Goal: Use online tool/utility: Utilize a website feature to perform a specific function

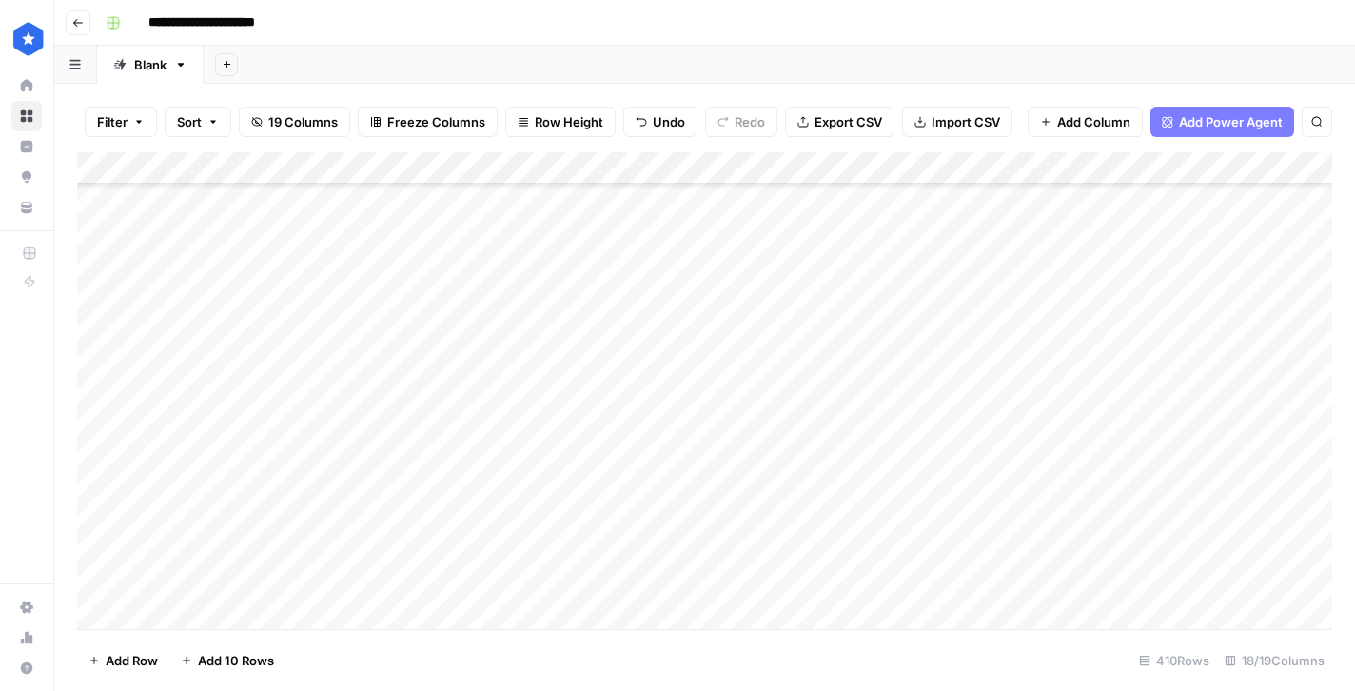
scroll to position [12847, 0]
click at [289, 615] on div "Add Column" at bounding box center [704, 390] width 1255 height 477
click at [752, 586] on div "Add Column" at bounding box center [704, 390] width 1255 height 477
click at [647, 613] on div "Add Column" at bounding box center [704, 390] width 1255 height 477
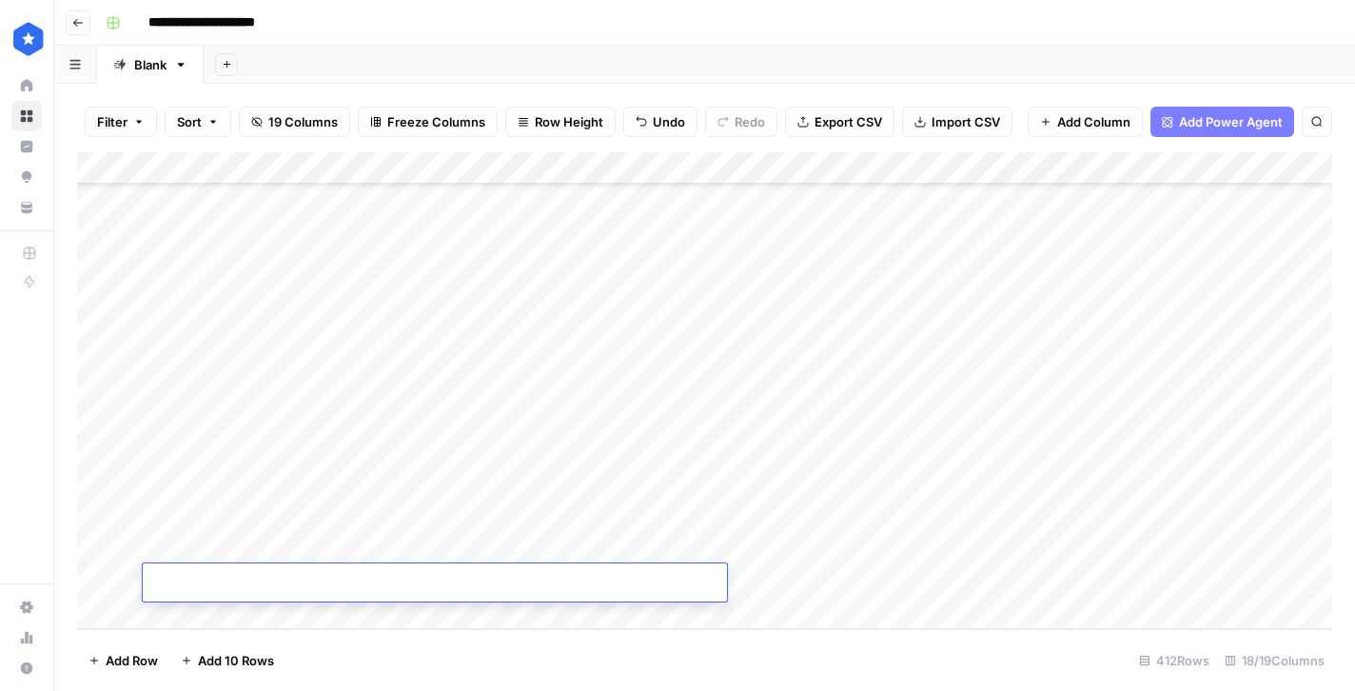
click at [333, 617] on div "Add Column" at bounding box center [704, 390] width 1255 height 477
click at [189, 619] on div "Add Column" at bounding box center [704, 390] width 1255 height 477
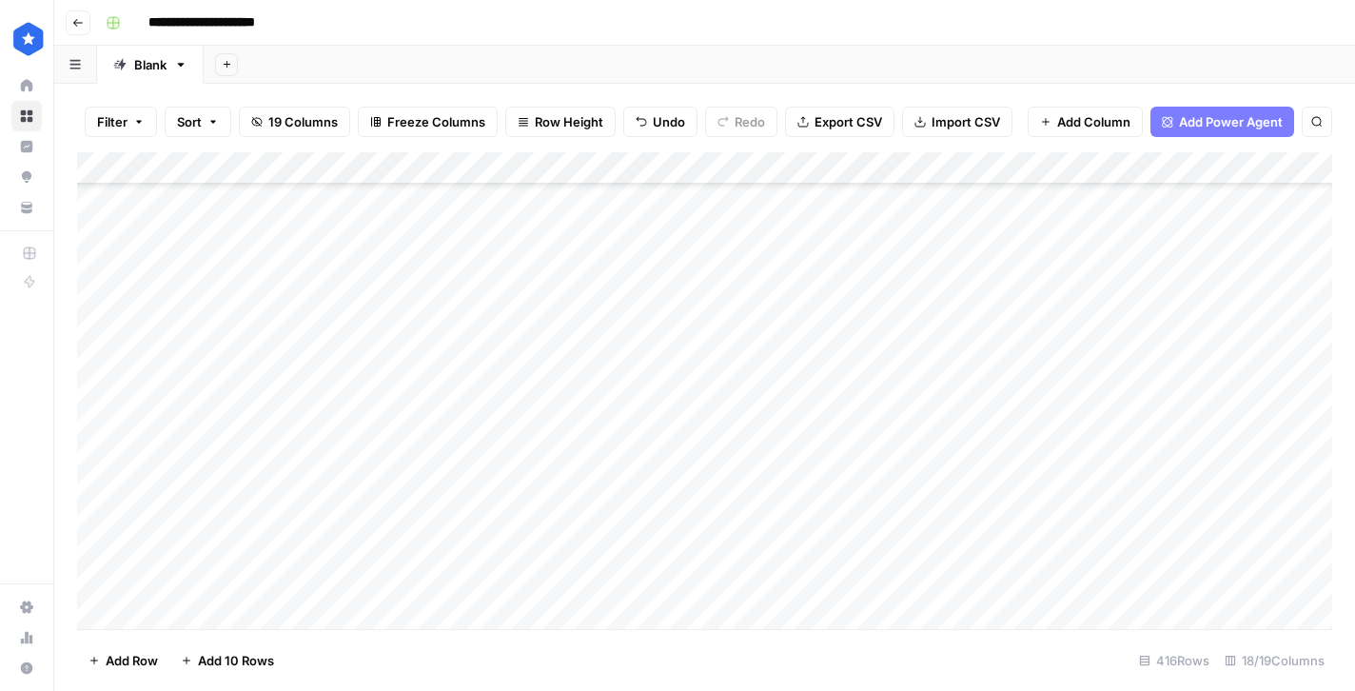
scroll to position [13041, 0]
click at [584, 385] on div "Add Column" at bounding box center [704, 390] width 1255 height 477
click at [574, 420] on div "Add Column" at bounding box center [704, 390] width 1255 height 477
click at [568, 441] on div "Add Column" at bounding box center [704, 390] width 1255 height 477
click at [561, 475] on div "Add Column" at bounding box center [704, 390] width 1255 height 477
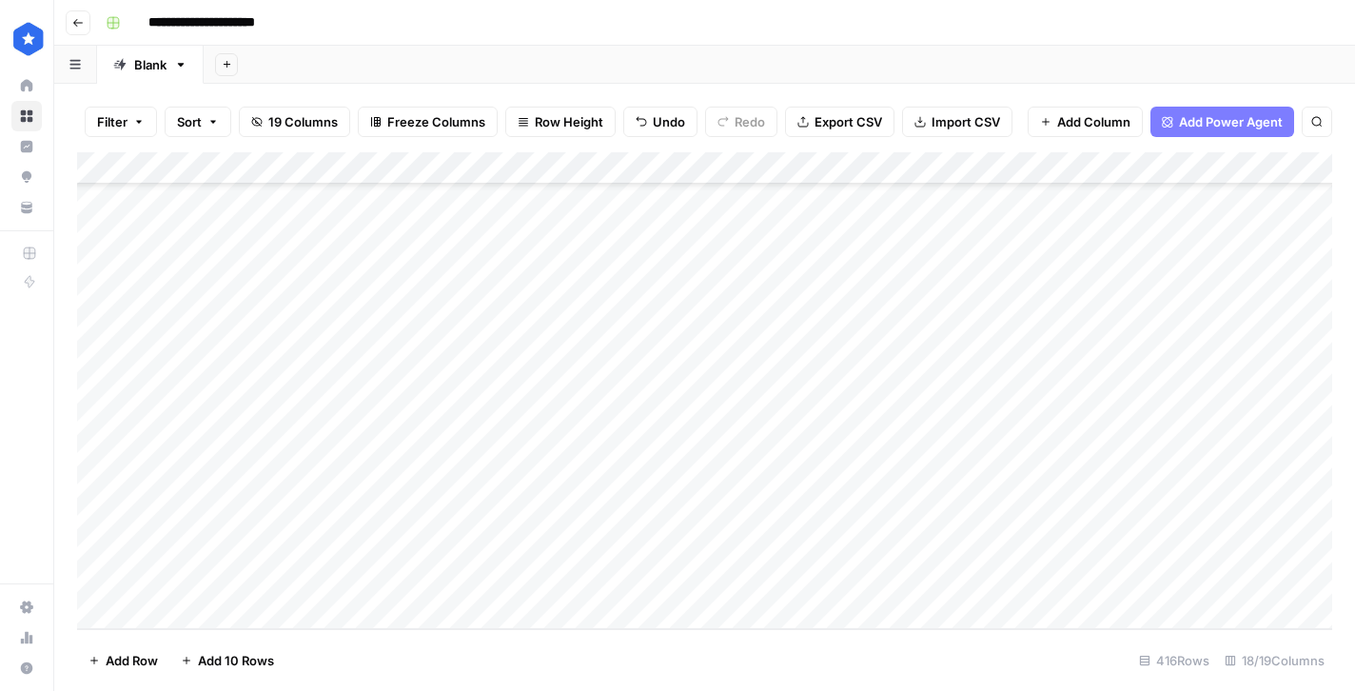
click at [558, 506] on div "Add Column" at bounding box center [704, 390] width 1255 height 477
click at [559, 543] on div "Add Column" at bounding box center [704, 390] width 1255 height 477
click at [554, 582] on div "Add Column" at bounding box center [704, 390] width 1255 height 477
click at [477, 391] on div "Add Column" at bounding box center [704, 390] width 1255 height 477
click at [849, 350] on div "Add Column" at bounding box center [704, 390] width 1255 height 477
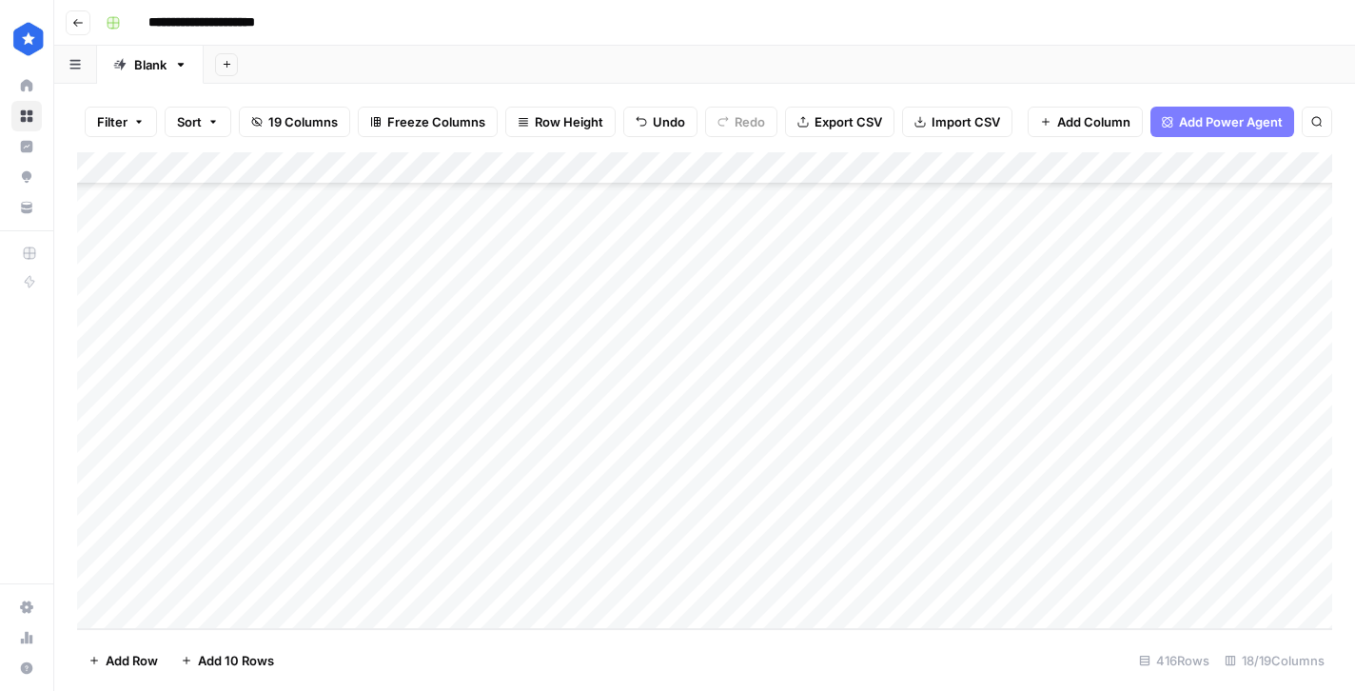
drag, startPoint x: 895, startPoint y: 367, endPoint x: 836, endPoint y: 586, distance: 226.6
click at [836, 586] on div "Add Column" at bounding box center [704, 390] width 1255 height 477
click at [947, 387] on div "Add Column" at bounding box center [704, 390] width 1255 height 477
type textarea "**********"
click at [959, 444] on div "Add Column" at bounding box center [704, 390] width 1255 height 477
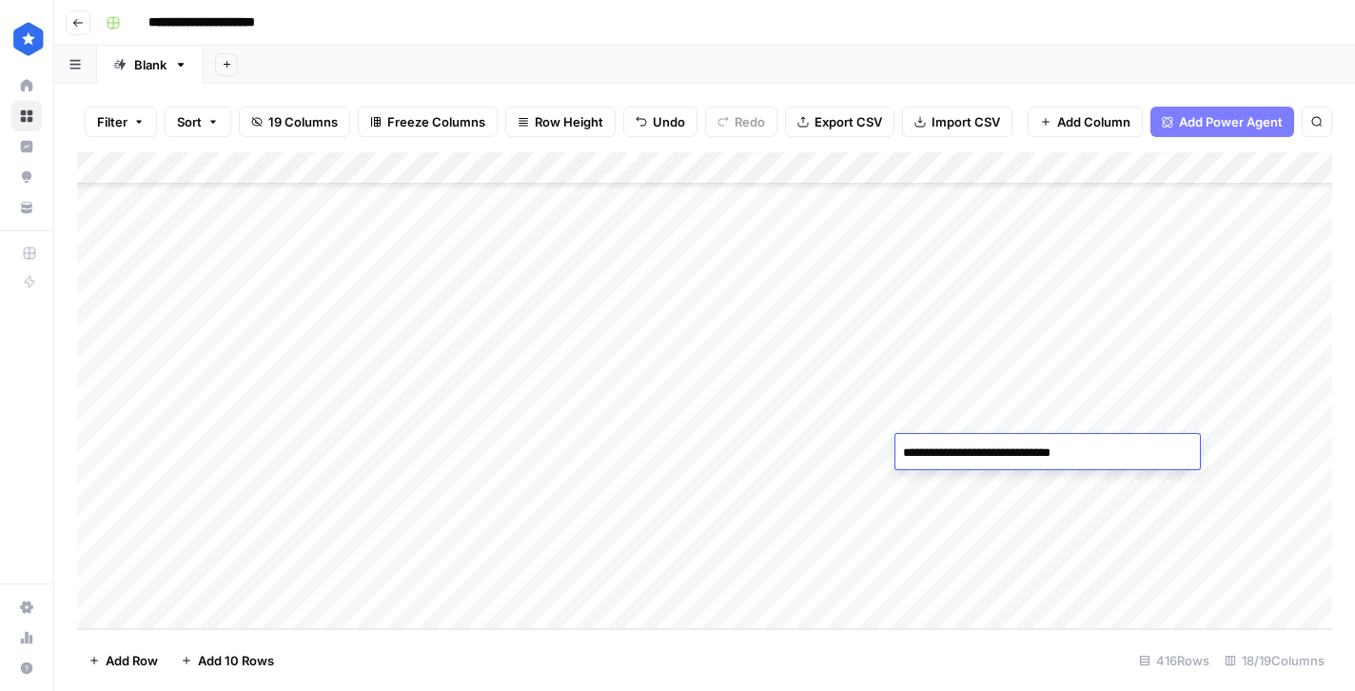
type textarea "**********"
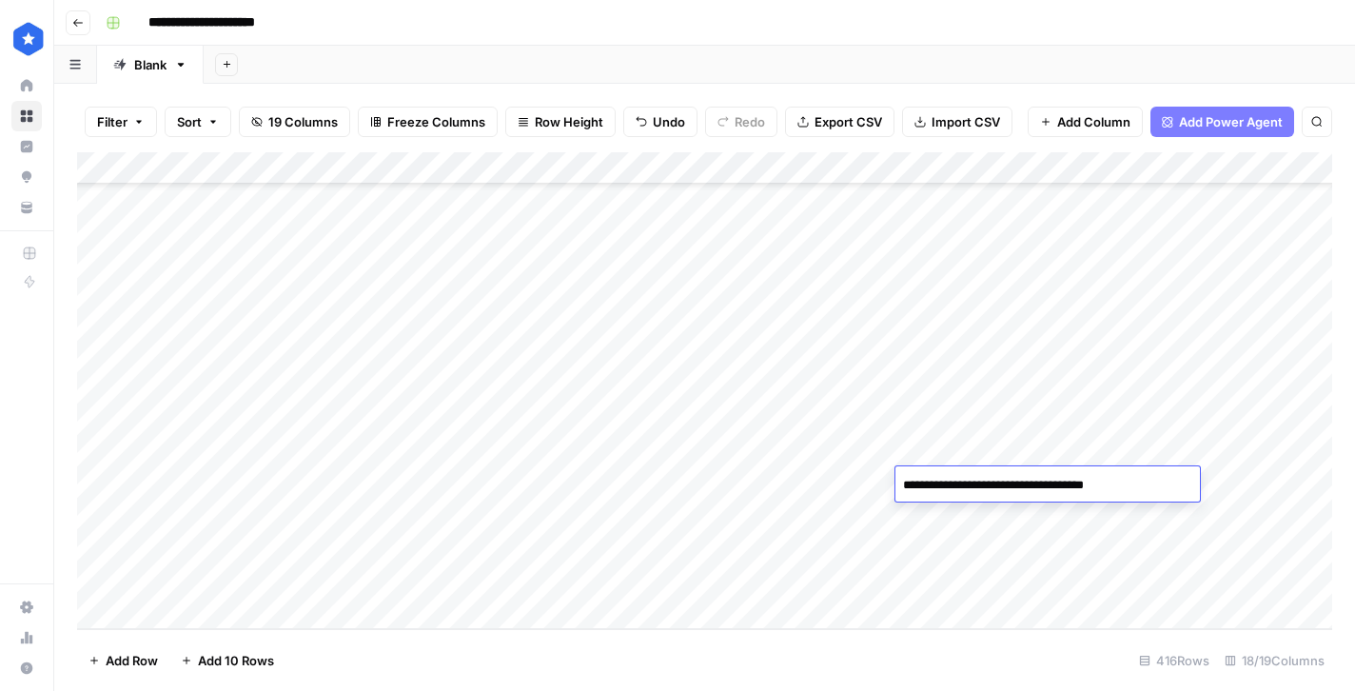
type textarea "**********"
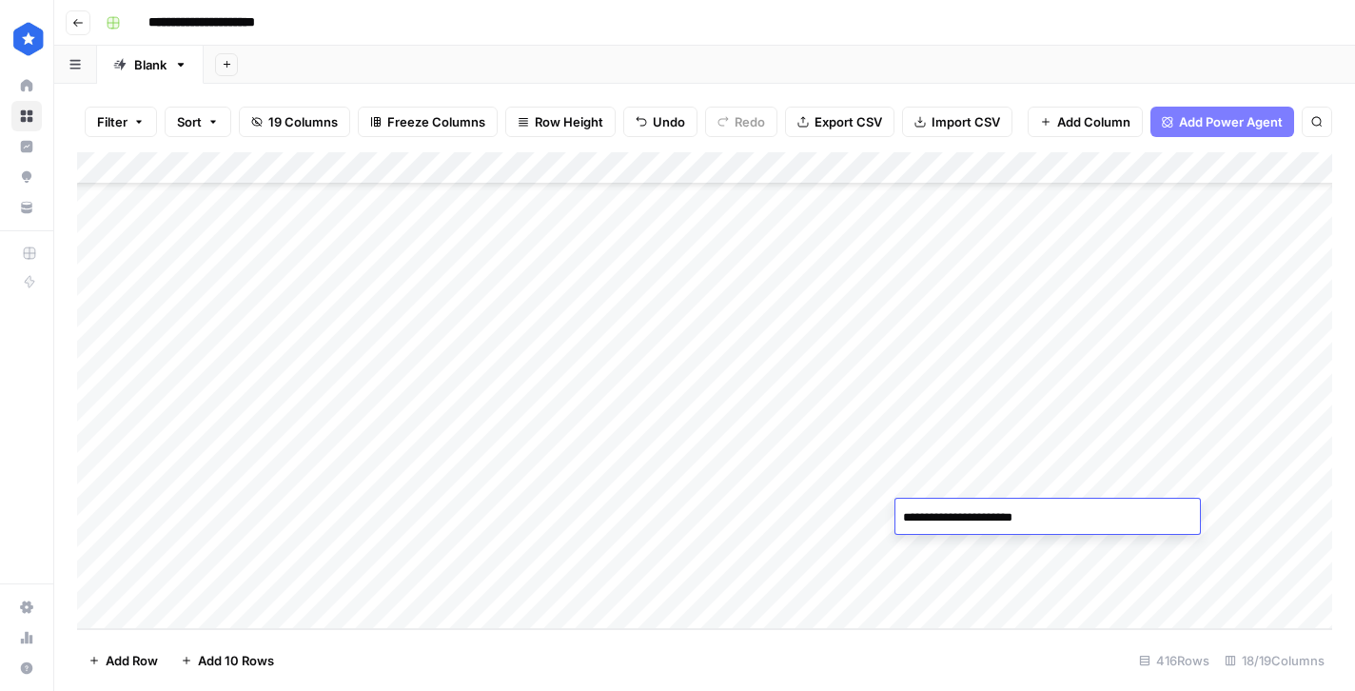
type textarea "**********"
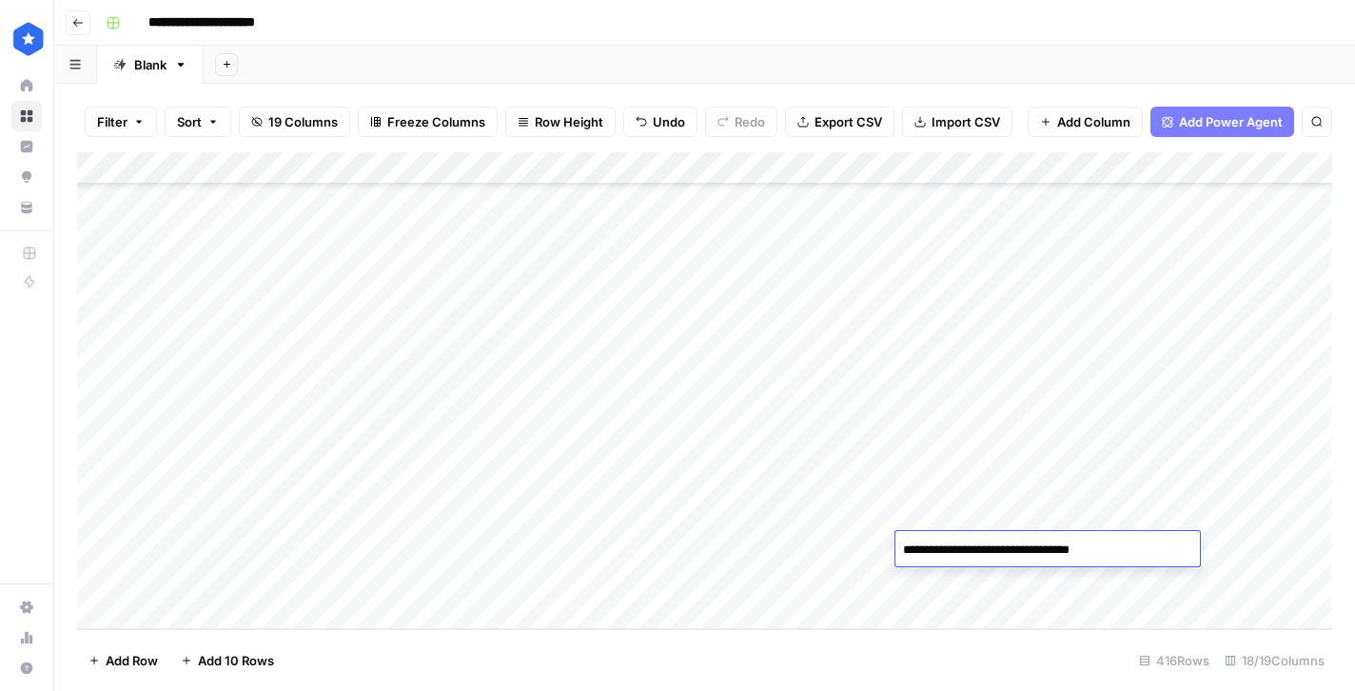
type textarea "**********"
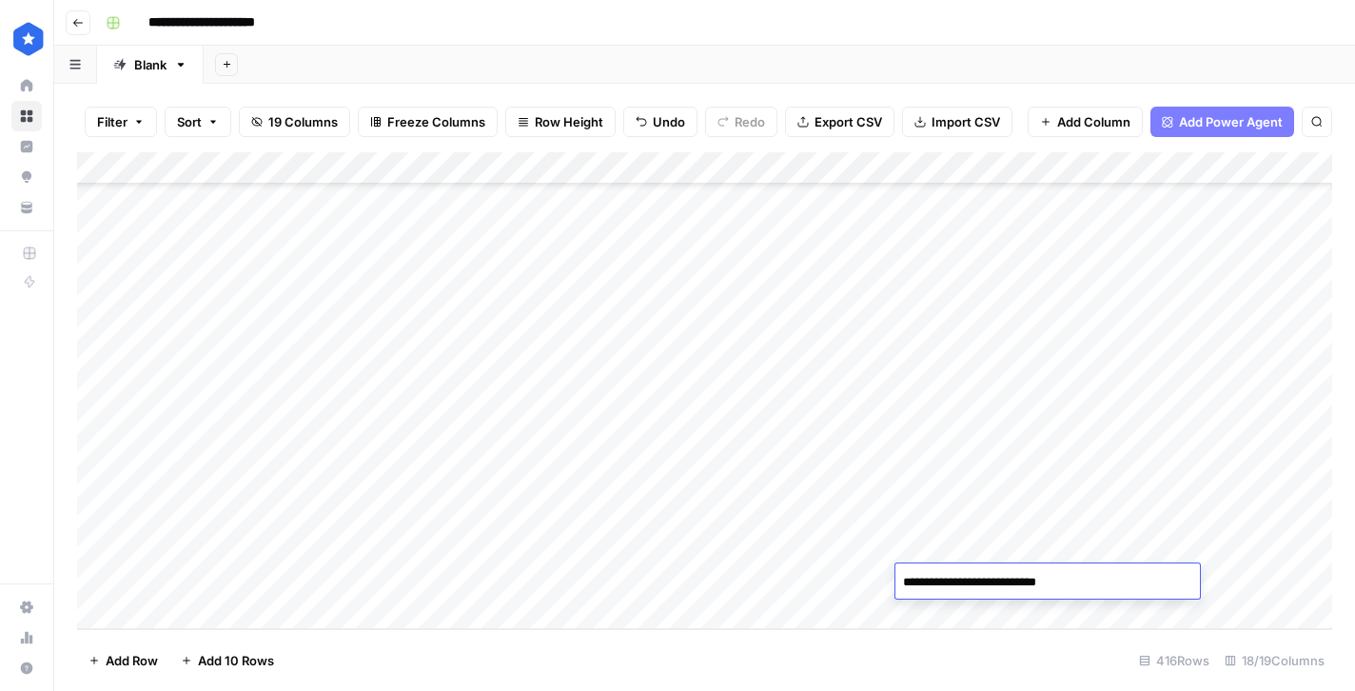
type textarea "**********"
click at [1279, 386] on div "Add Column" at bounding box center [704, 390] width 1255 height 477
click at [935, 421] on div "Add Column" at bounding box center [704, 390] width 1255 height 477
click at [950, 428] on div "Add Column" at bounding box center [704, 390] width 1255 height 477
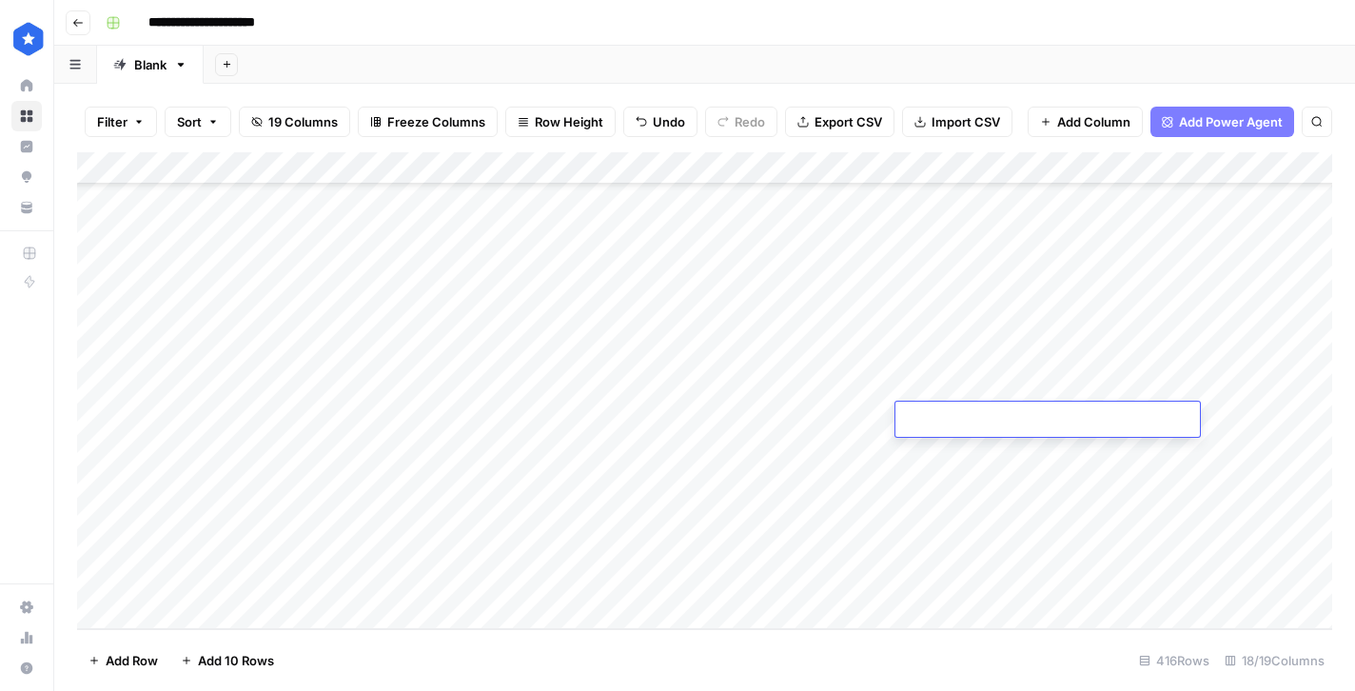
type textarea "**********"
click at [1143, 420] on div "Add Column" at bounding box center [704, 390] width 1255 height 477
click at [1145, 453] on div "Add Column" at bounding box center [704, 390] width 1255 height 477
click at [1146, 481] on div "Add Column" at bounding box center [704, 390] width 1255 height 477
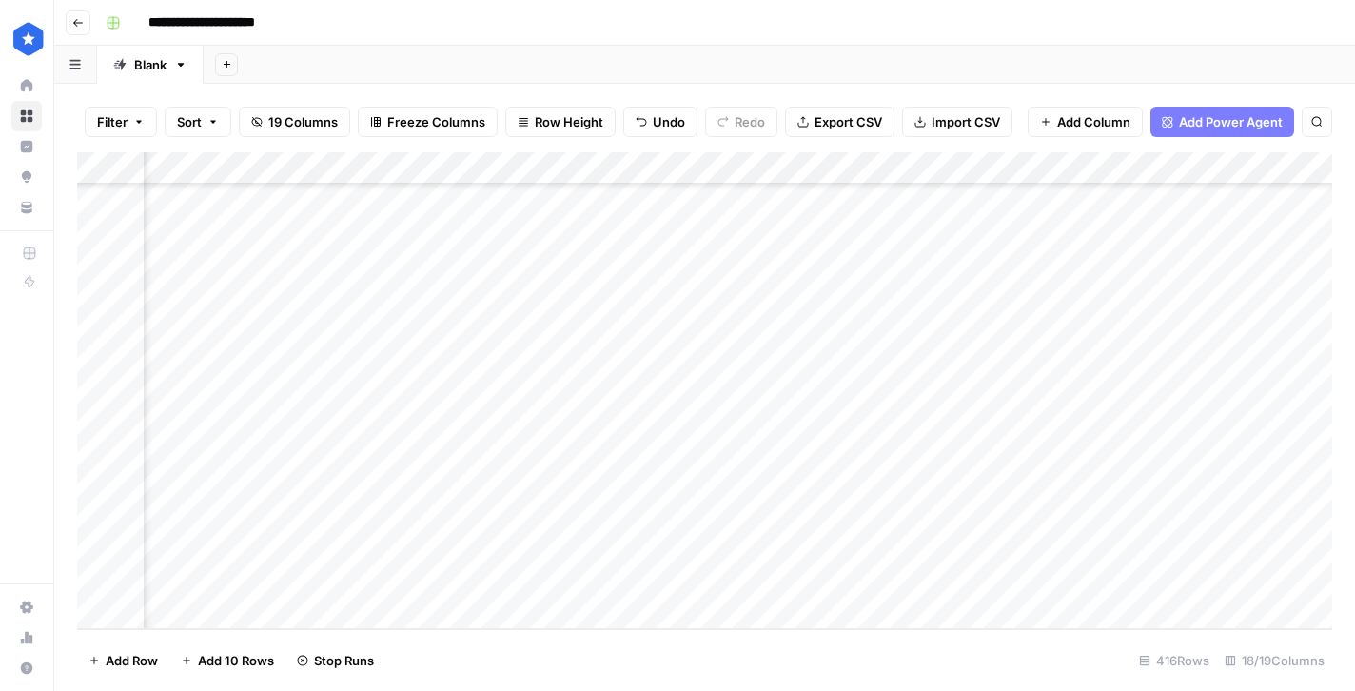
scroll to position [13041, 175]
click at [1087, 516] on div "Add Column" at bounding box center [704, 390] width 1255 height 477
click at [1100, 553] on div "Add Column" at bounding box center [704, 390] width 1255 height 477
click at [1101, 577] on div "Add Column" at bounding box center [704, 390] width 1255 height 477
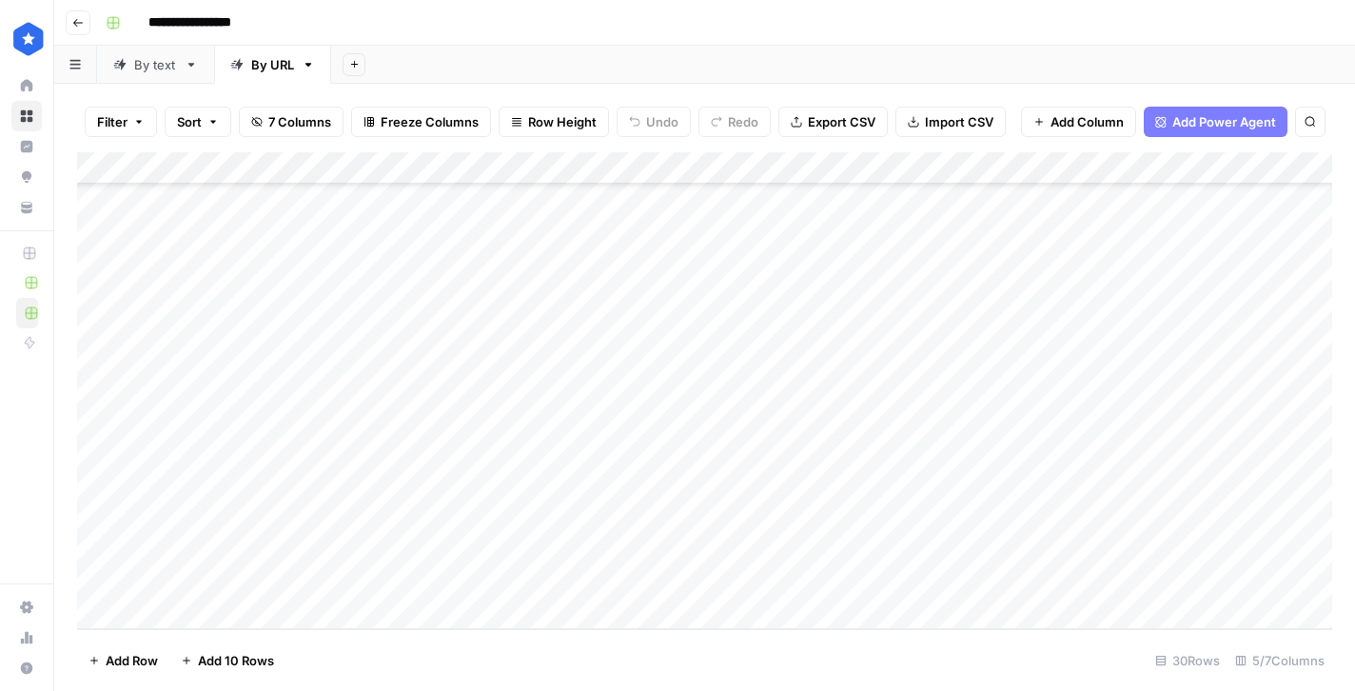
click at [160, 72] on div "By text" at bounding box center [155, 64] width 43 height 19
click at [402, 391] on div "Add Column" at bounding box center [704, 313] width 1255 height 322
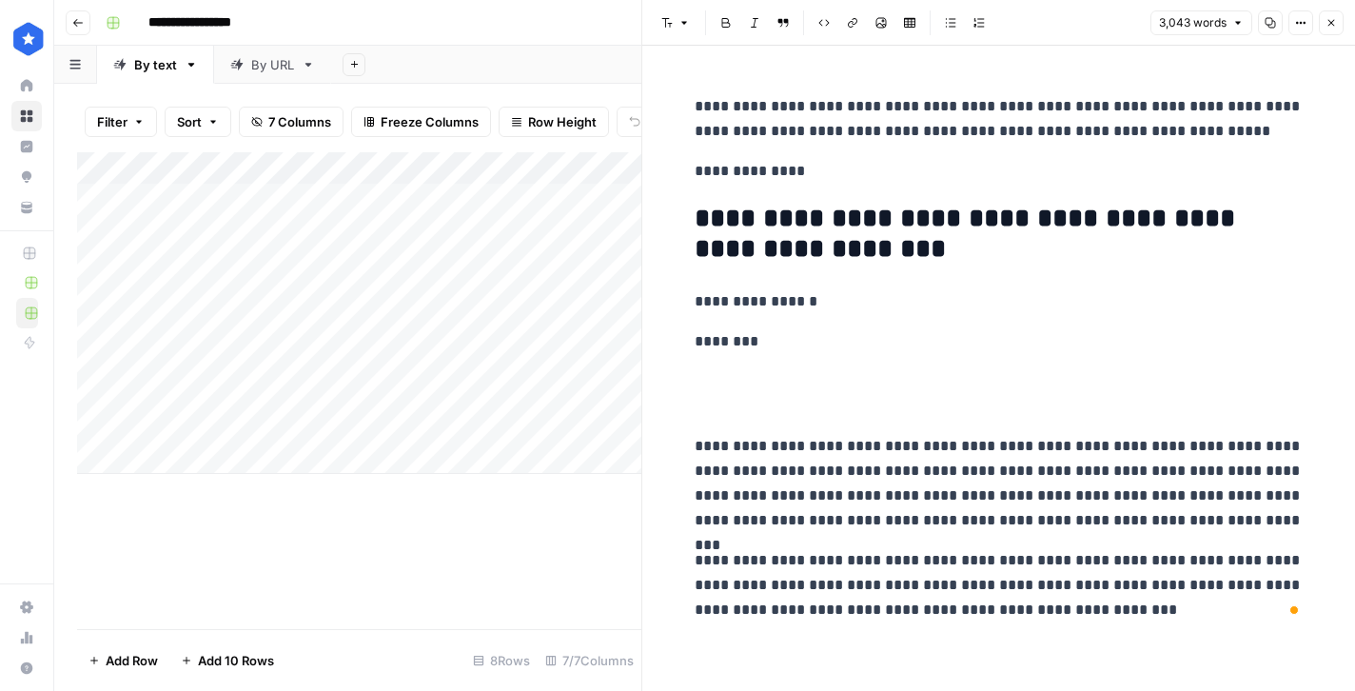
drag, startPoint x: 713, startPoint y: 427, endPoint x: 676, endPoint y: 324, distance: 109.2
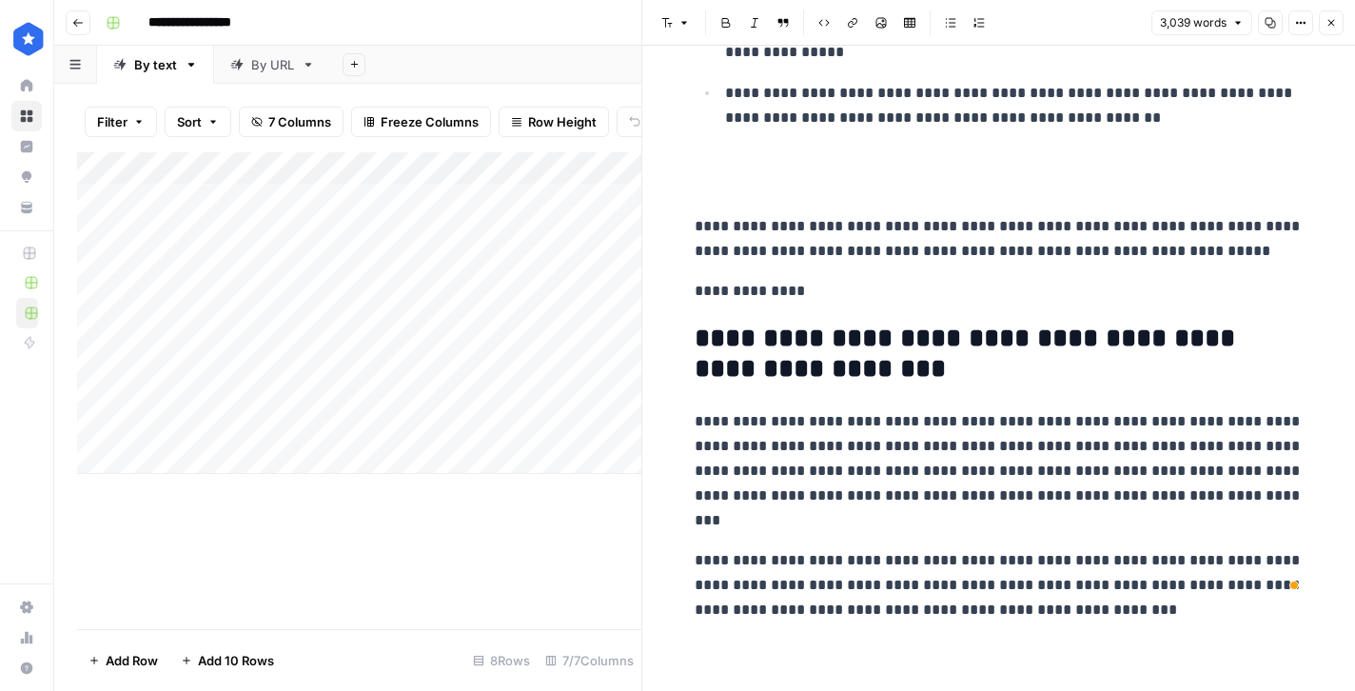
scroll to position [13344, 0]
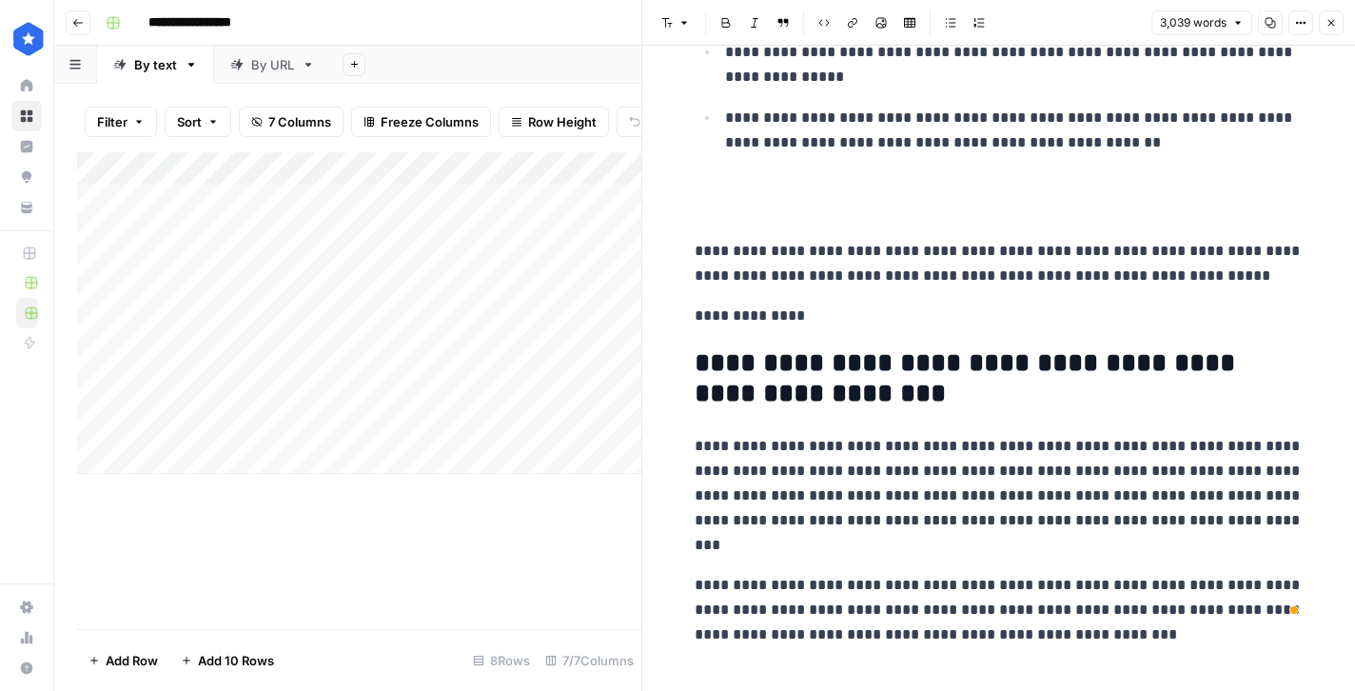
drag, startPoint x: 857, startPoint y: 310, endPoint x: 668, endPoint y: 307, distance: 189.3
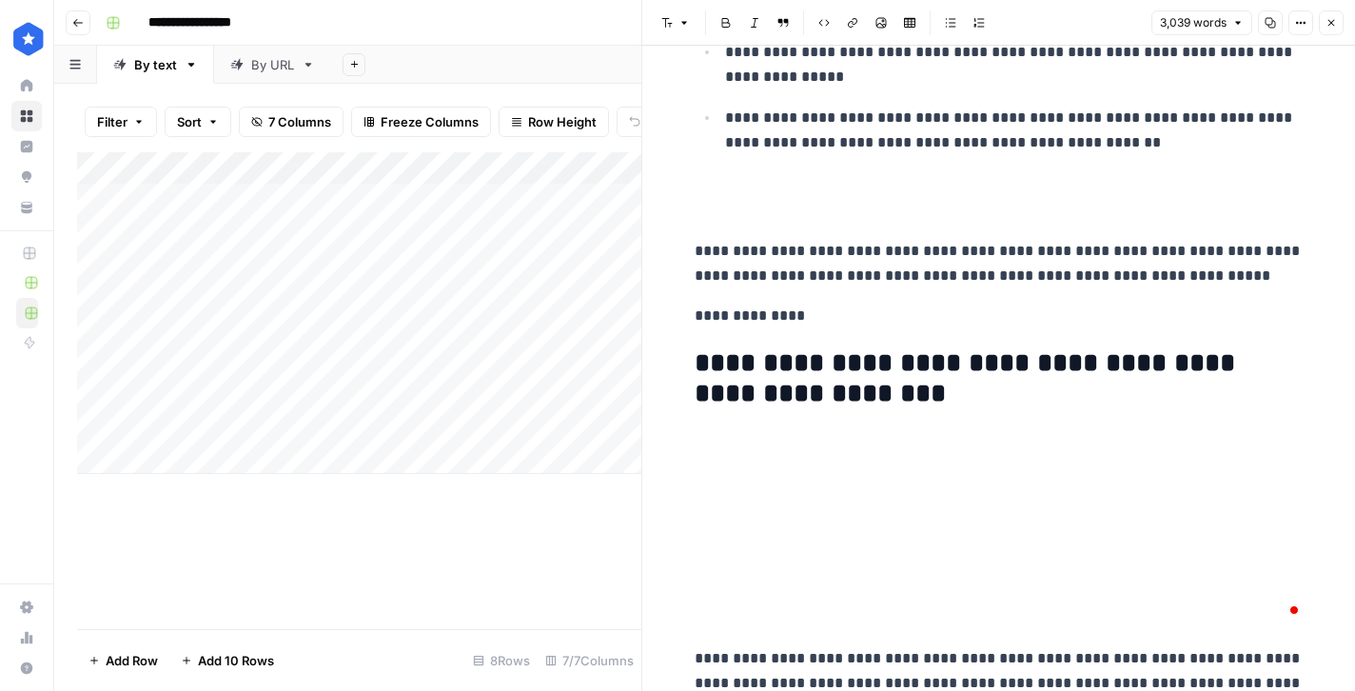
click at [839, 309] on p "**********" at bounding box center [998, 315] width 609 height 25
drag, startPoint x: 844, startPoint y: 317, endPoint x: 696, endPoint y: 318, distance: 147.5
click at [696, 318] on p "**********" at bounding box center [998, 315] width 609 height 25
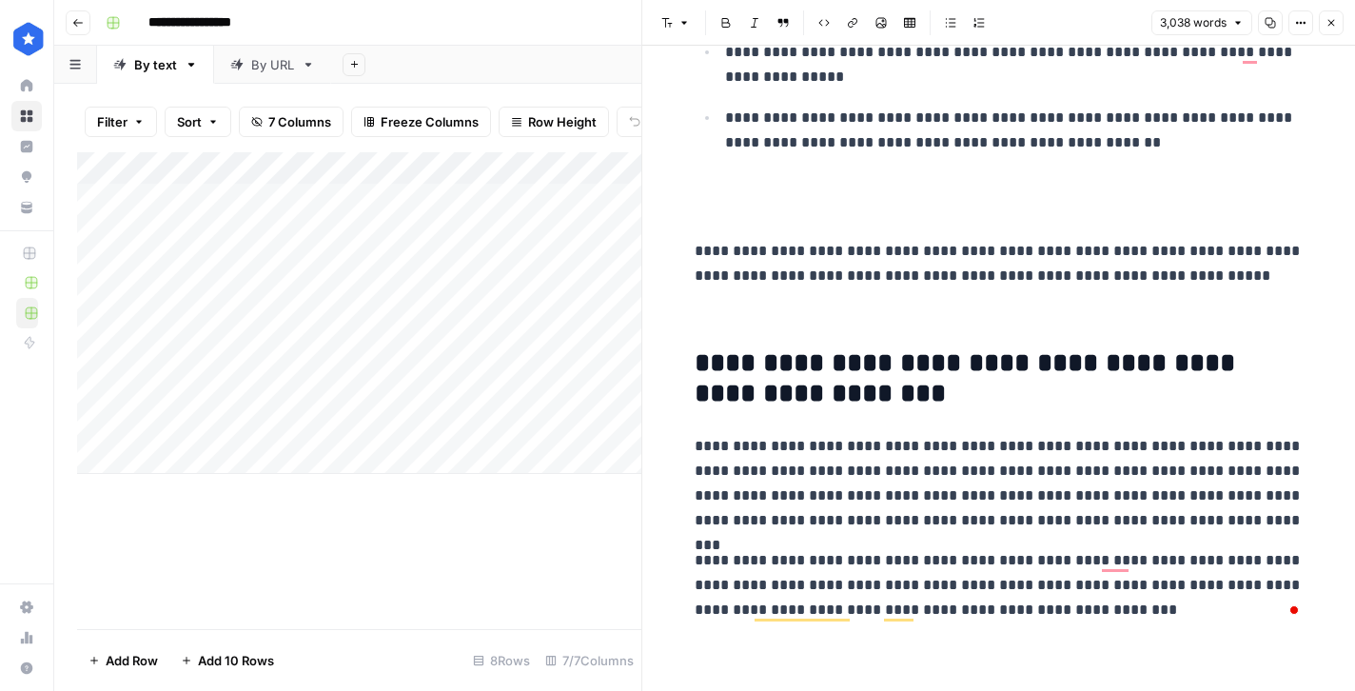
click at [731, 210] on p "To enrich screen reader interactions, please activate Accessibility in Grammarl…" at bounding box center [998, 198] width 609 height 49
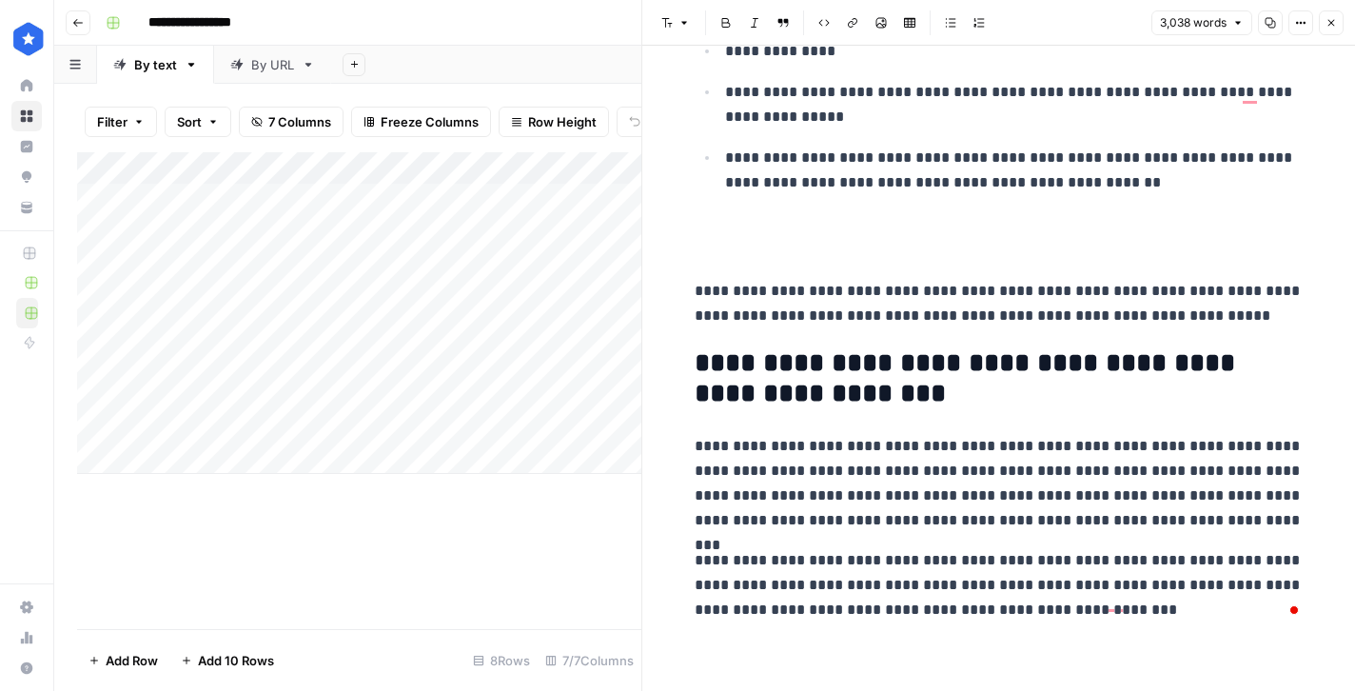
scroll to position [13304, 0]
click at [764, 226] on p "To enrich screen reader interactions, please activate Accessibility in Grammarl…" at bounding box center [998, 238] width 609 height 49
click at [764, 247] on p "To enrich screen reader interactions, please activate Accessibility in Grammarl…" at bounding box center [998, 238] width 609 height 49
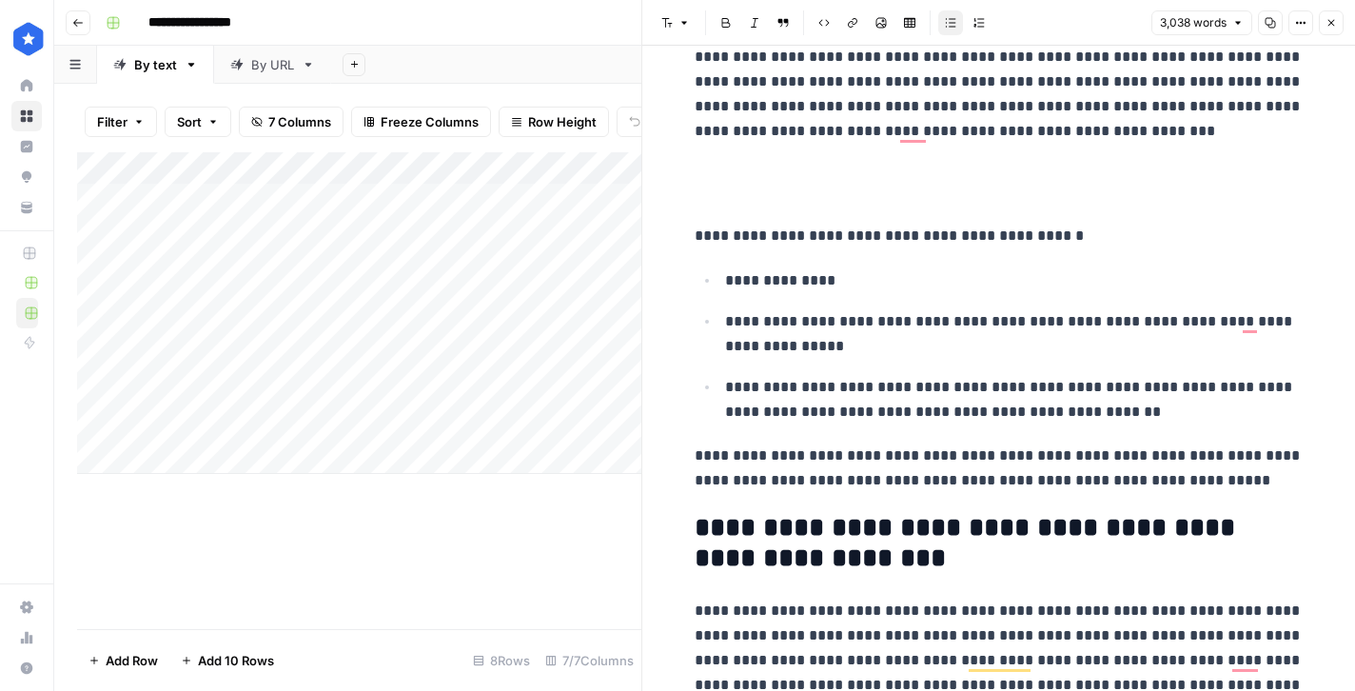
scroll to position [13023, 0]
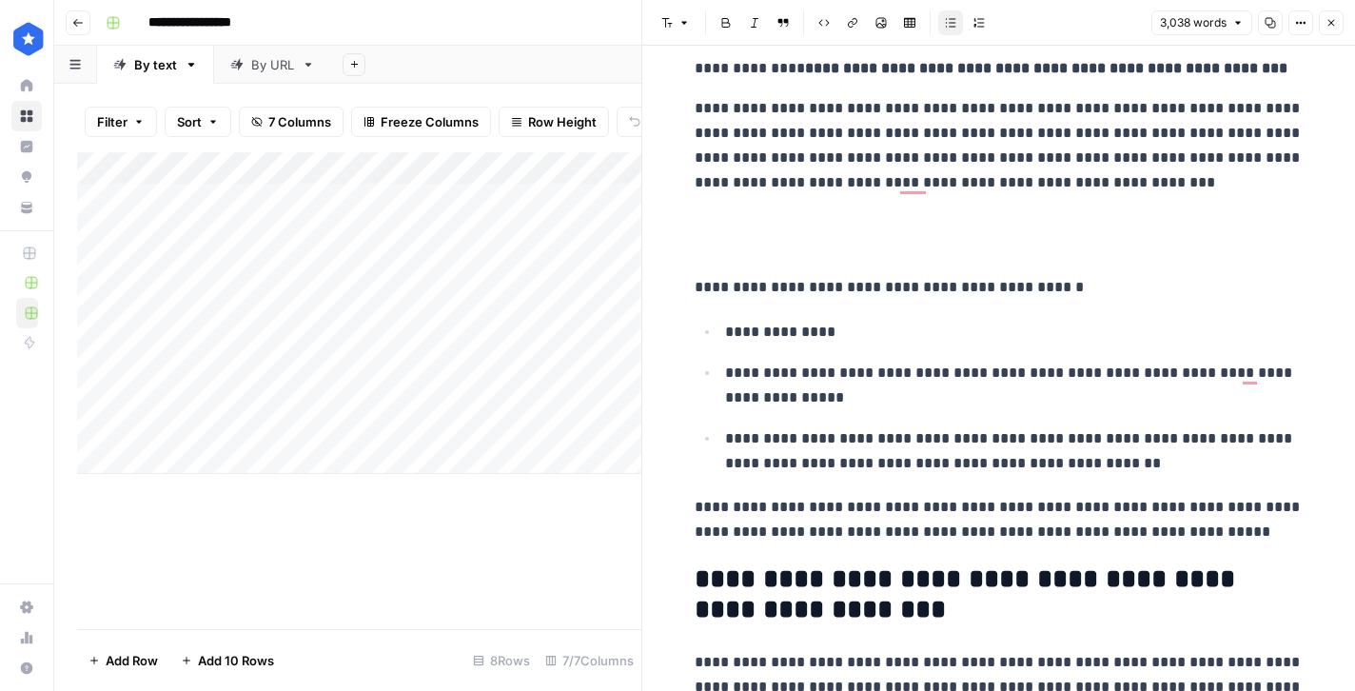
click at [745, 234] on p "To enrich screen reader interactions, please activate Accessibility in Grammarl…" at bounding box center [998, 234] width 609 height 49
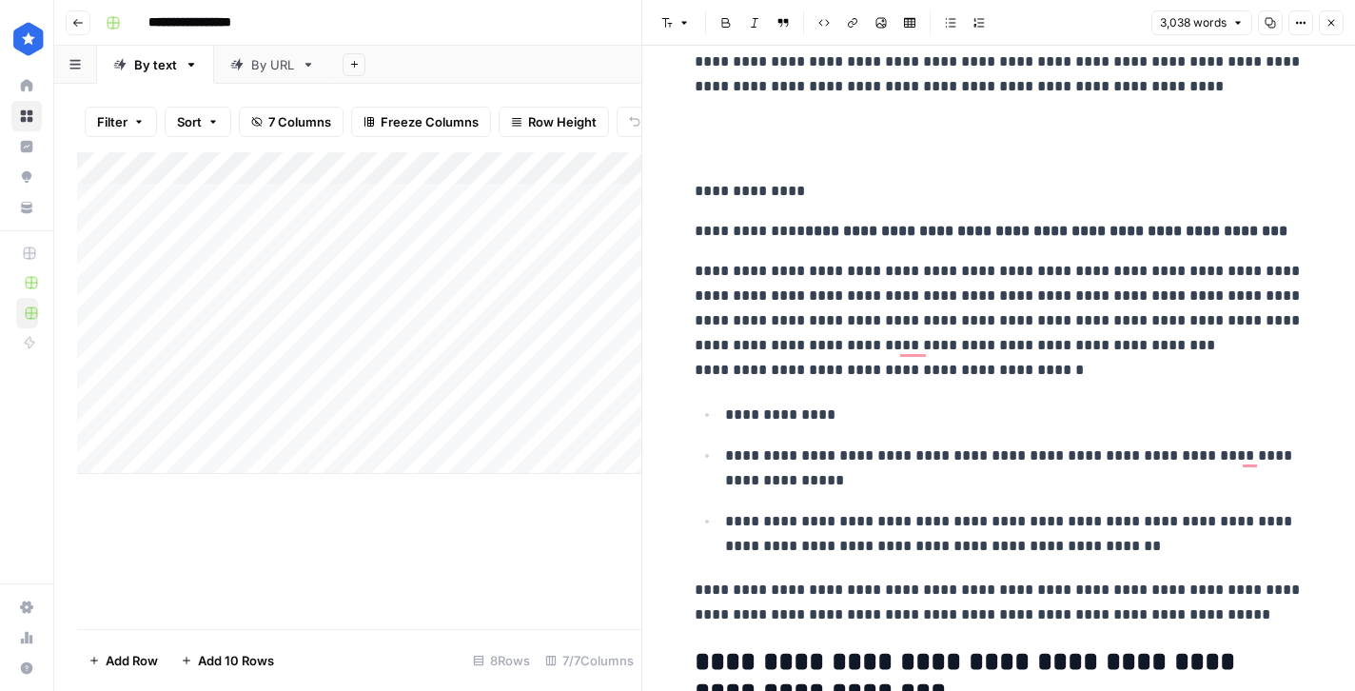
scroll to position [12852, 0]
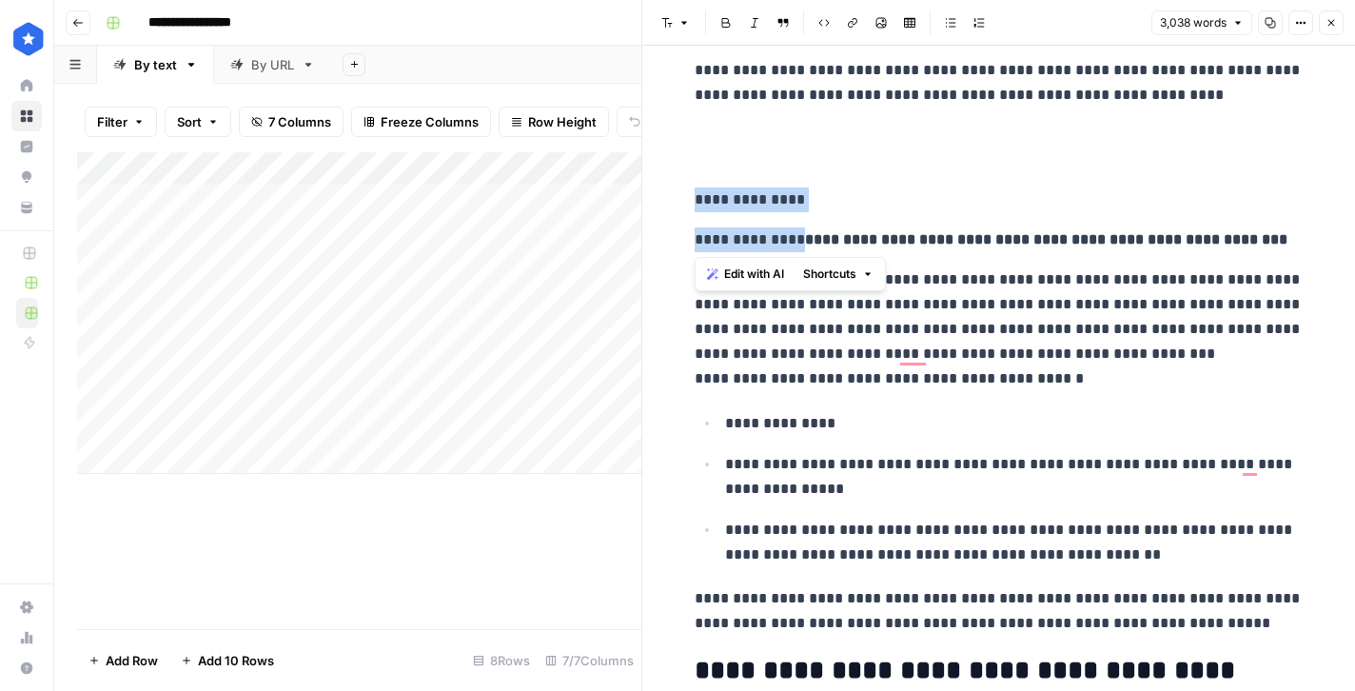
drag, startPoint x: 844, startPoint y: 237, endPoint x: 692, endPoint y: 202, distance: 156.2
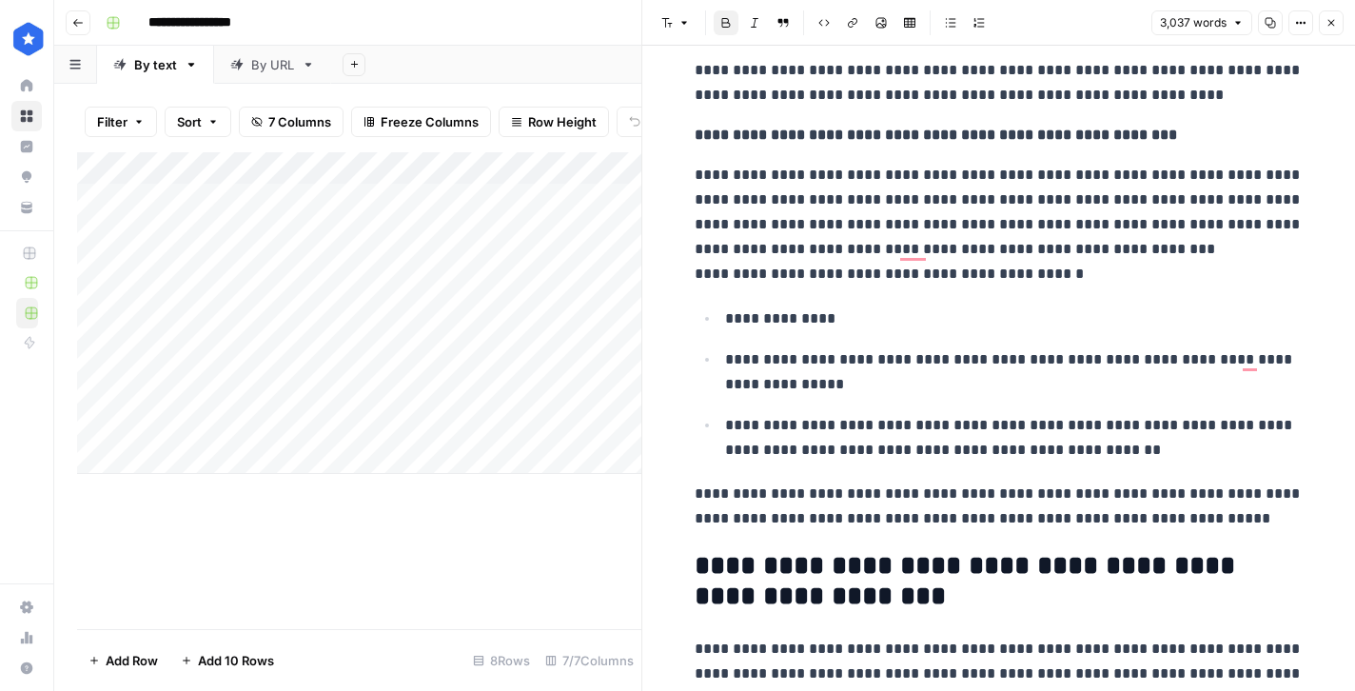
scroll to position [12468, 0]
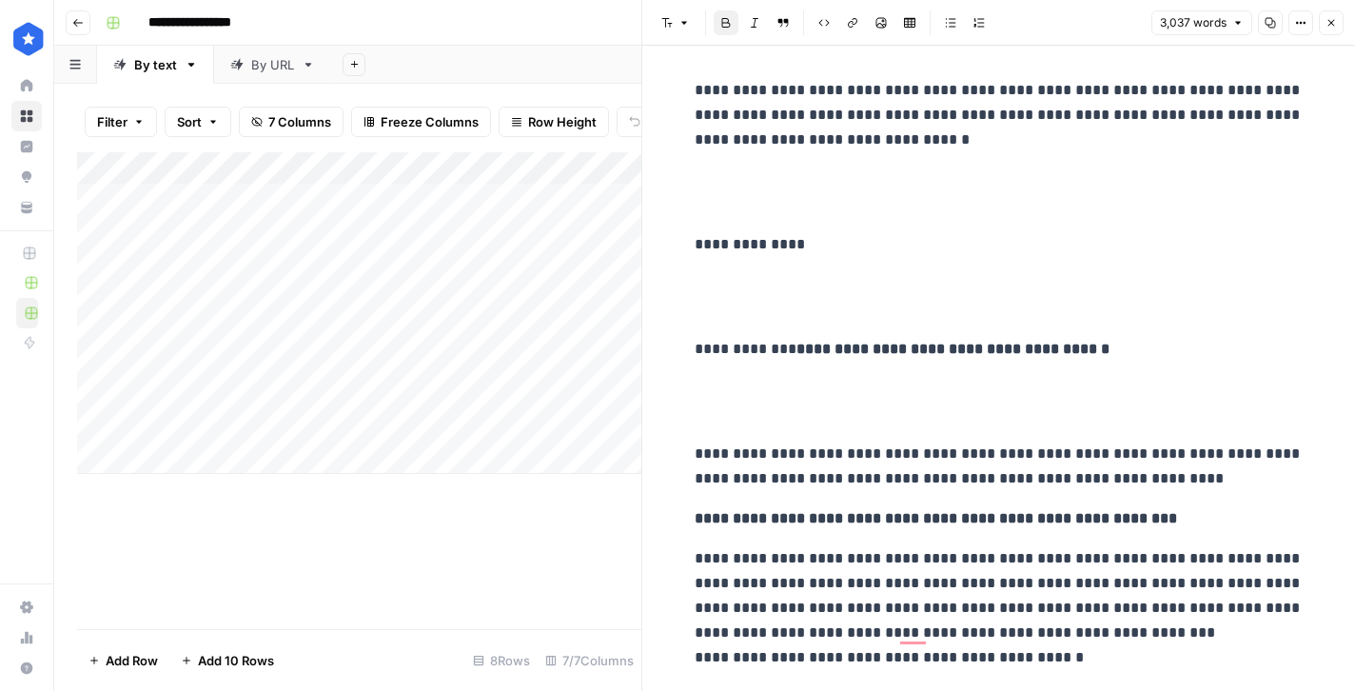
click at [751, 422] on p "To enrich screen reader interactions, please activate Accessibility in Grammarl…" at bounding box center [998, 401] width 609 height 49
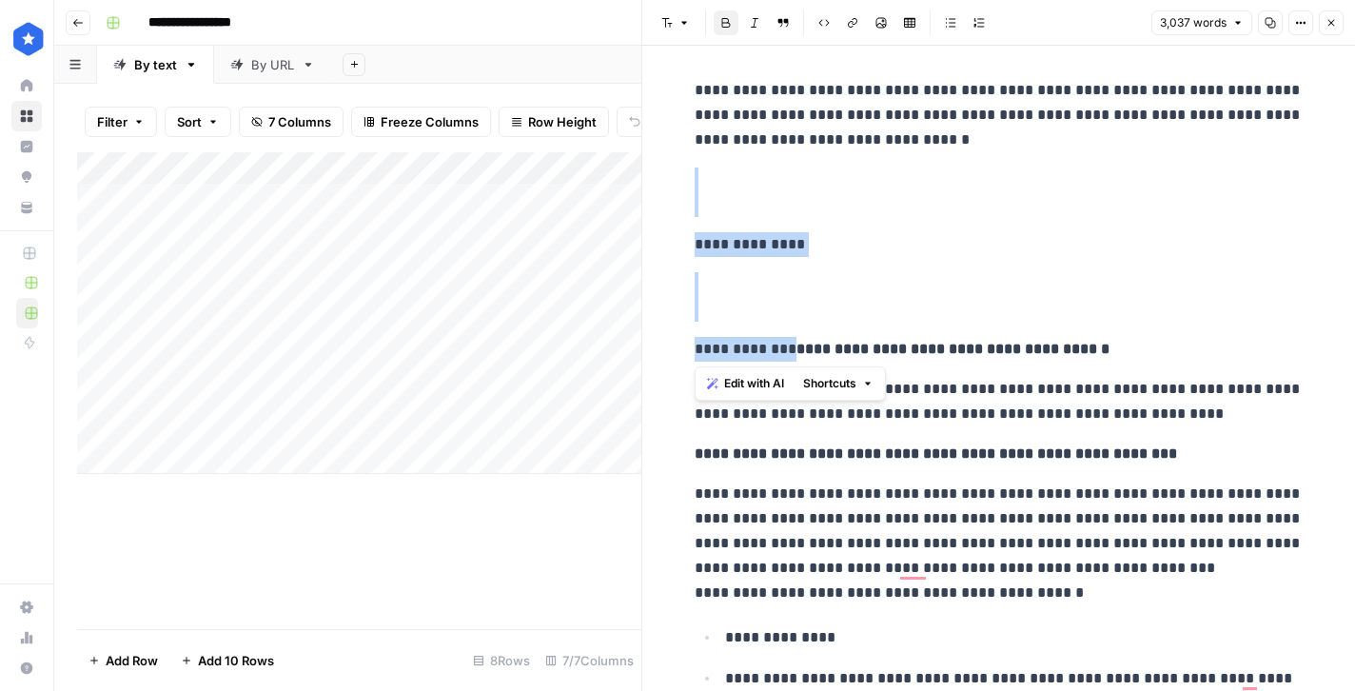
drag, startPoint x: 843, startPoint y: 347, endPoint x: 676, endPoint y: 196, distance: 224.9
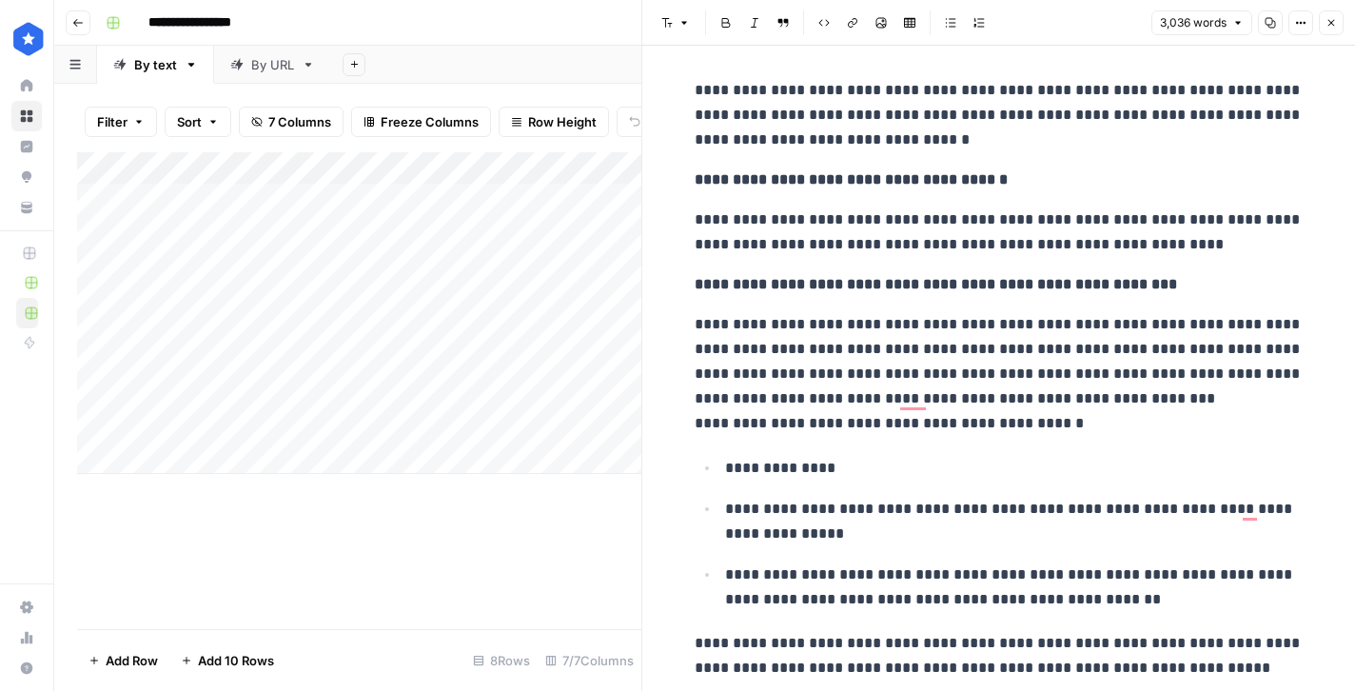
scroll to position [12201, 0]
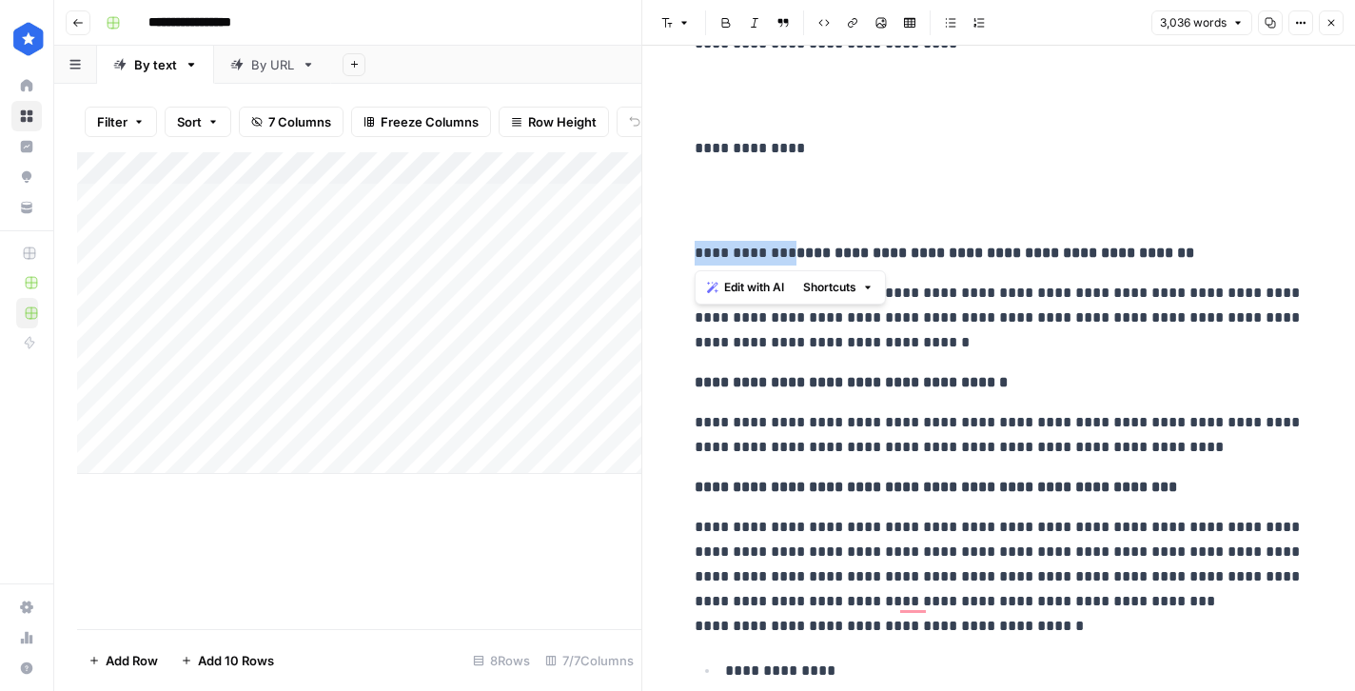
drag, startPoint x: 842, startPoint y: 252, endPoint x: 657, endPoint y: 114, distance: 230.4
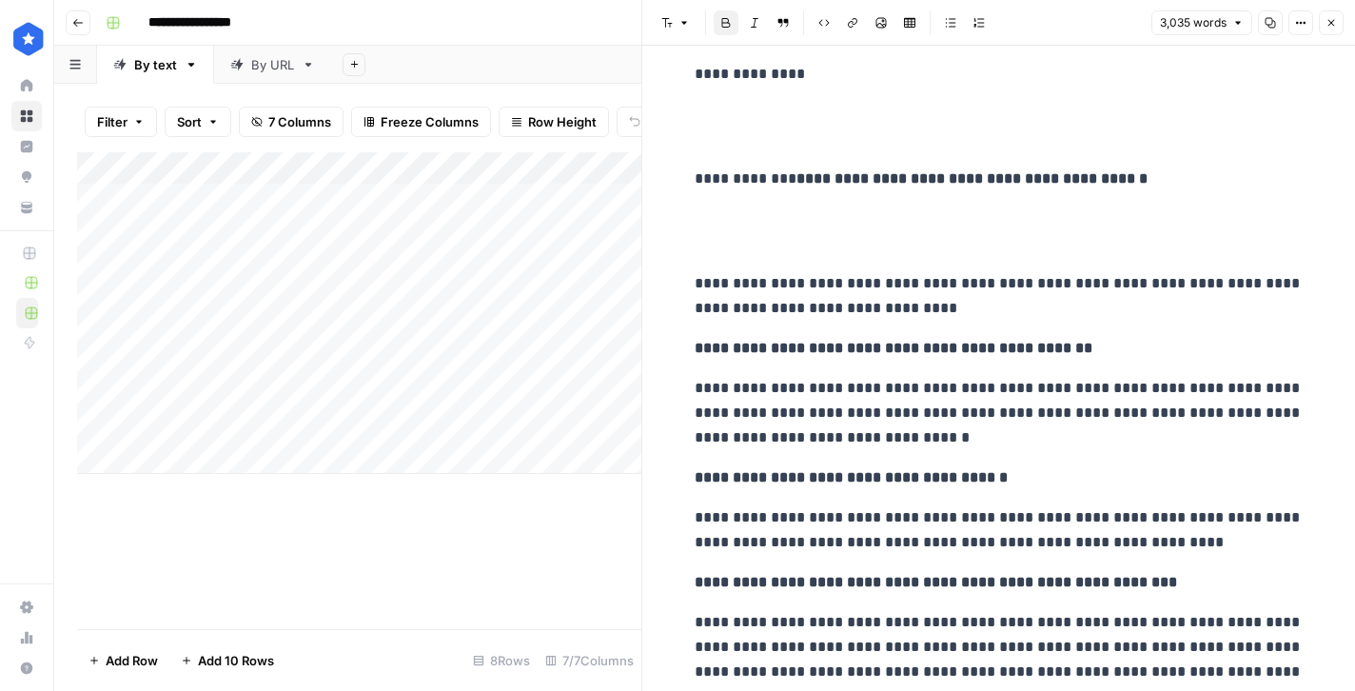
scroll to position [11817, 0]
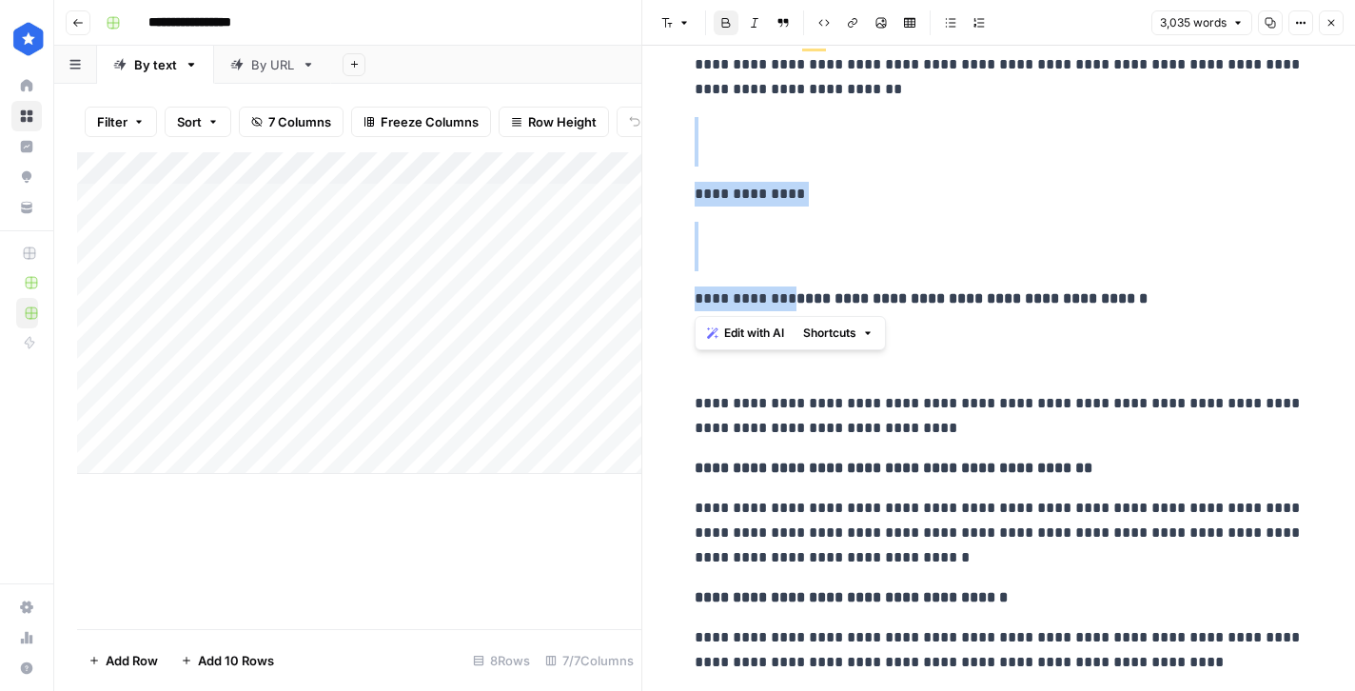
drag, startPoint x: 844, startPoint y: 299, endPoint x: 689, endPoint y: 152, distance: 213.3
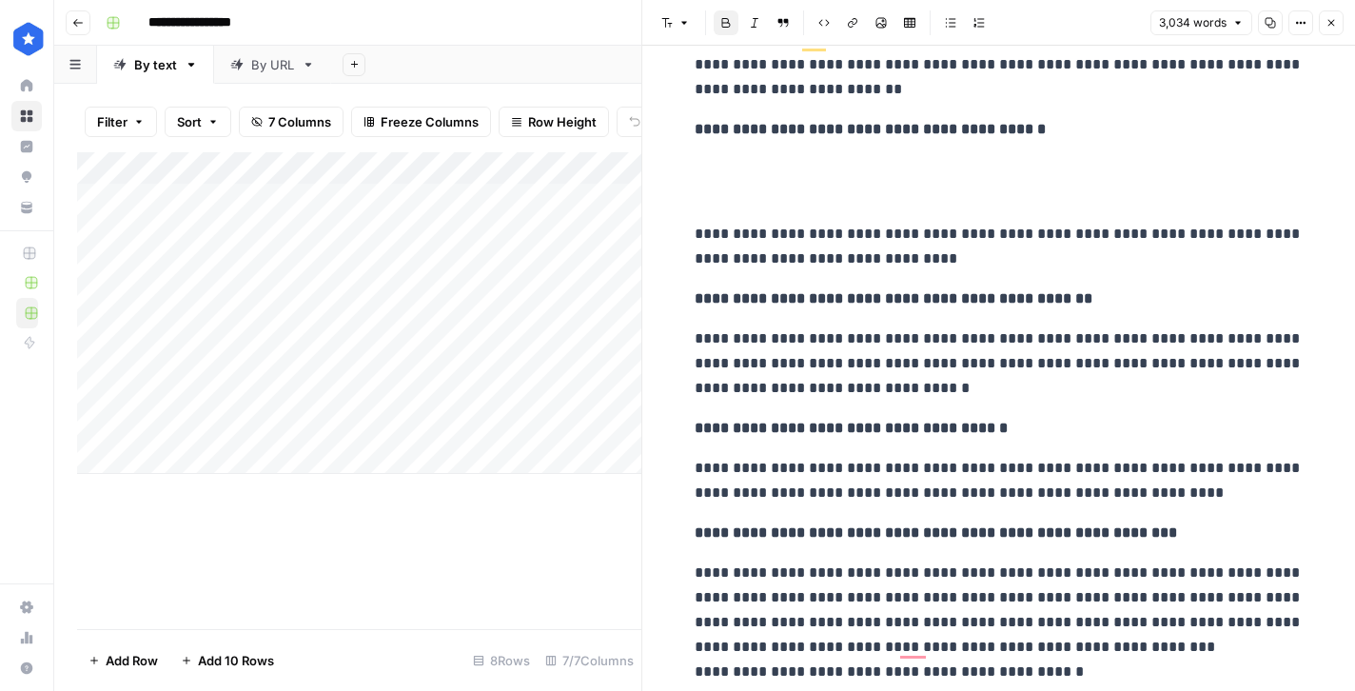
click at [695, 223] on p "**********" at bounding box center [998, 246] width 609 height 49
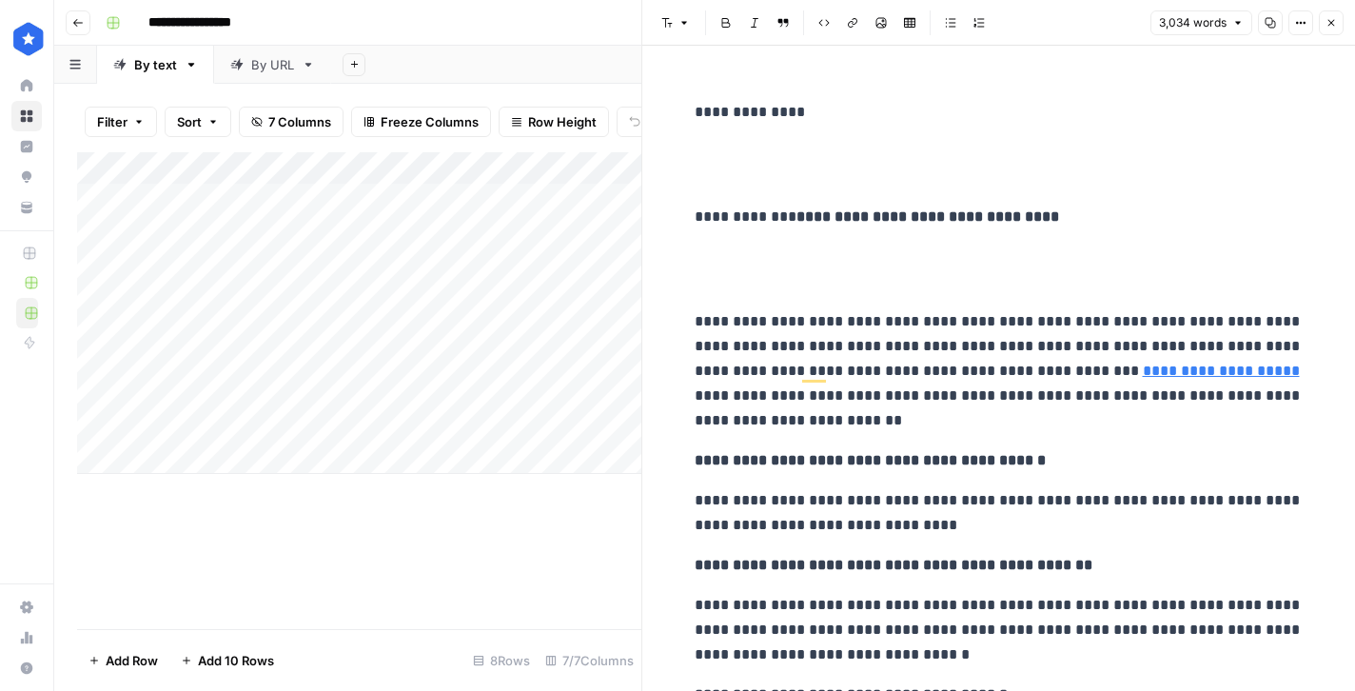
scroll to position [11483, 0]
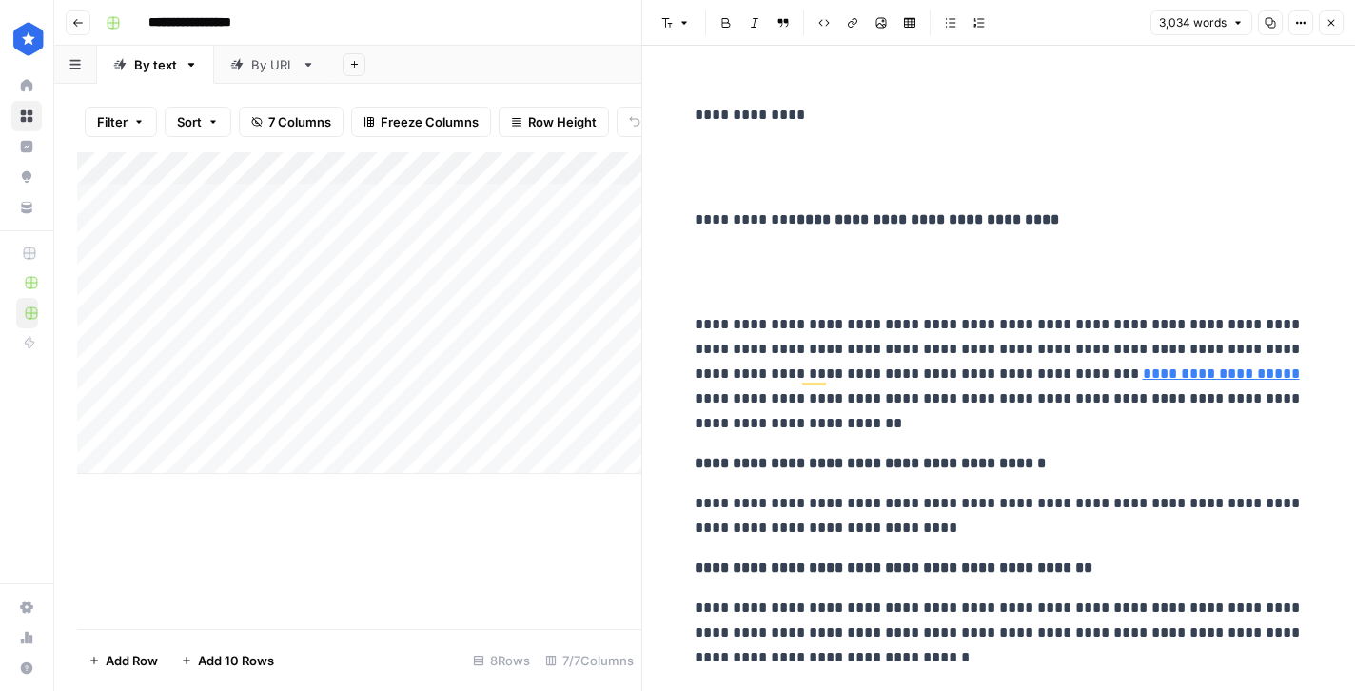
click at [778, 286] on p "To enrich screen reader interactions, please activate Accessibility in Grammarl…" at bounding box center [998, 271] width 609 height 49
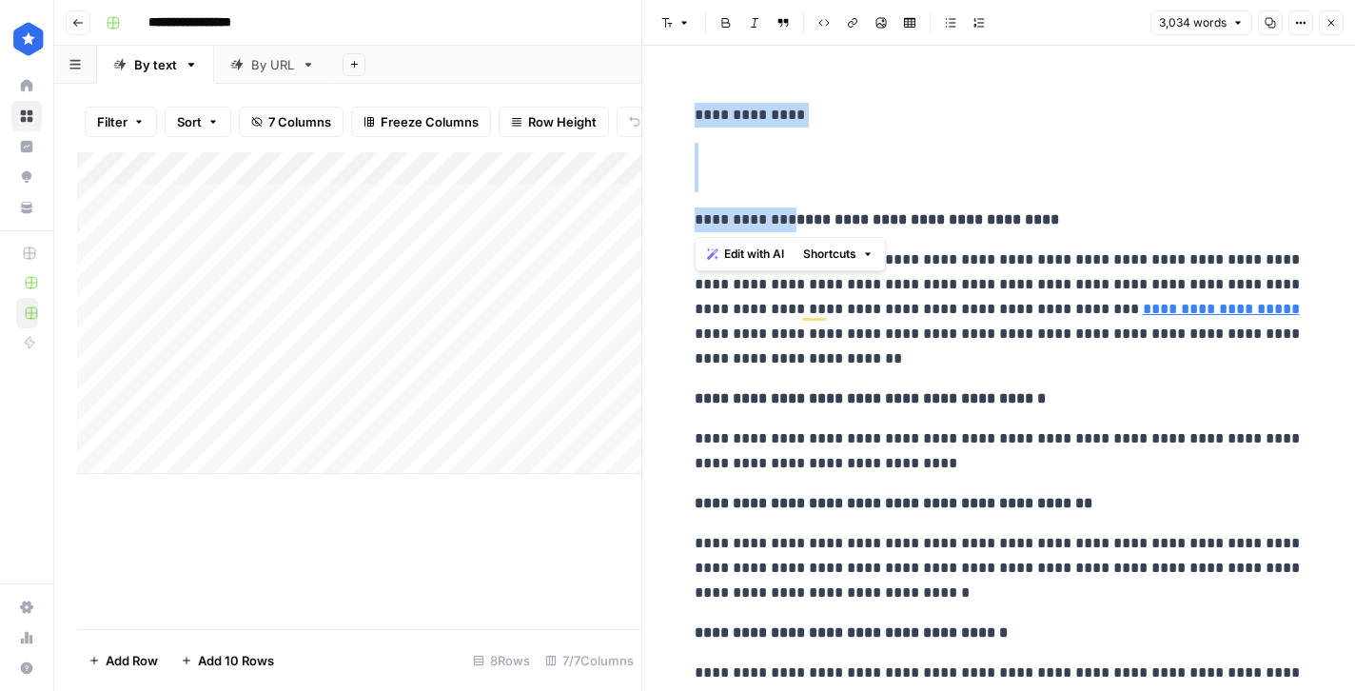
drag, startPoint x: 841, startPoint y: 220, endPoint x: 690, endPoint y: 107, distance: 188.4
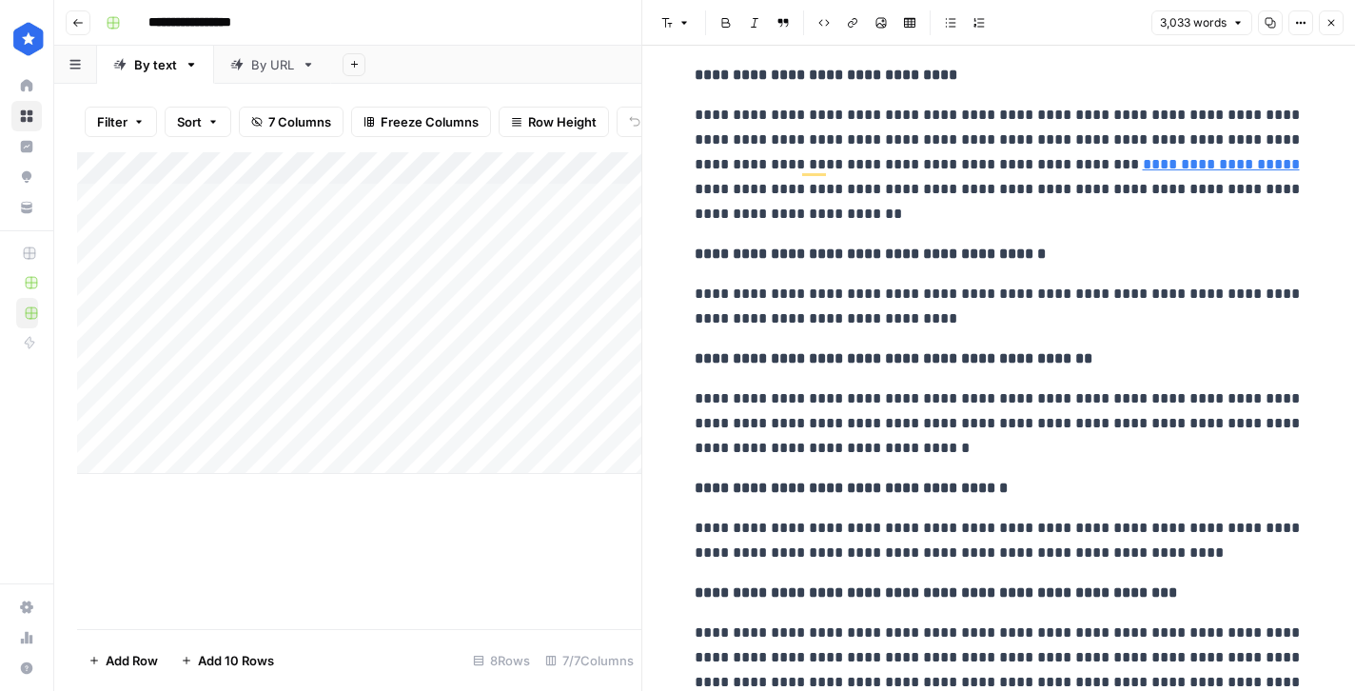
scroll to position [11219, 0]
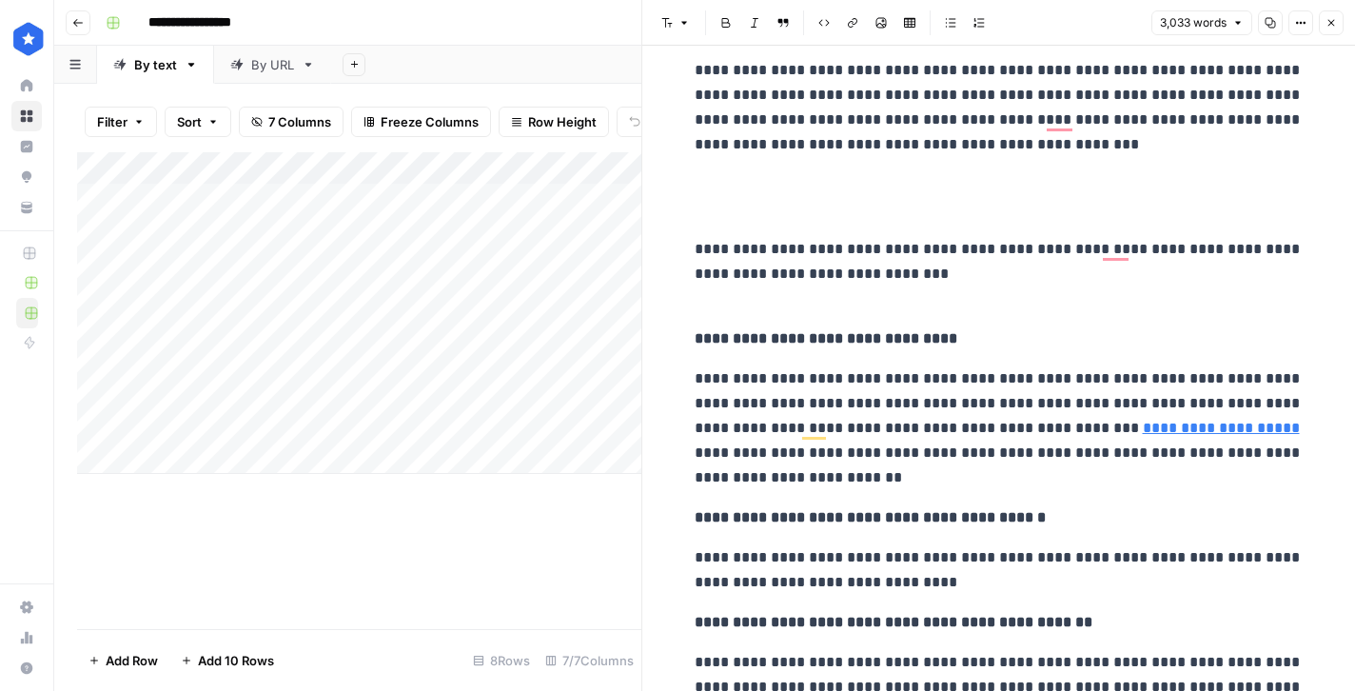
click at [769, 205] on p "To enrich screen reader interactions, please activate Accessibility in Grammarl…" at bounding box center [998, 196] width 609 height 49
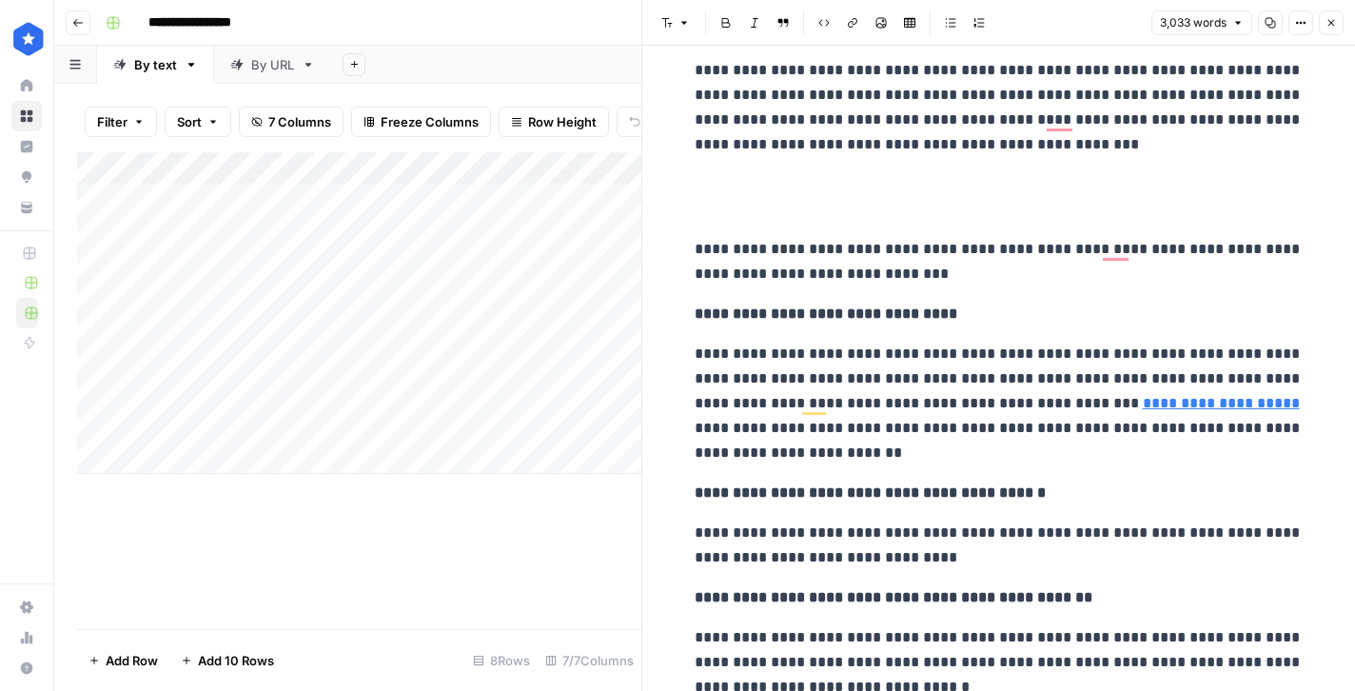
click at [719, 190] on p "To enrich screen reader interactions, please activate Accessibility in Grammarl…" at bounding box center [998, 196] width 609 height 49
click at [1060, 155] on p "**********" at bounding box center [998, 107] width 609 height 99
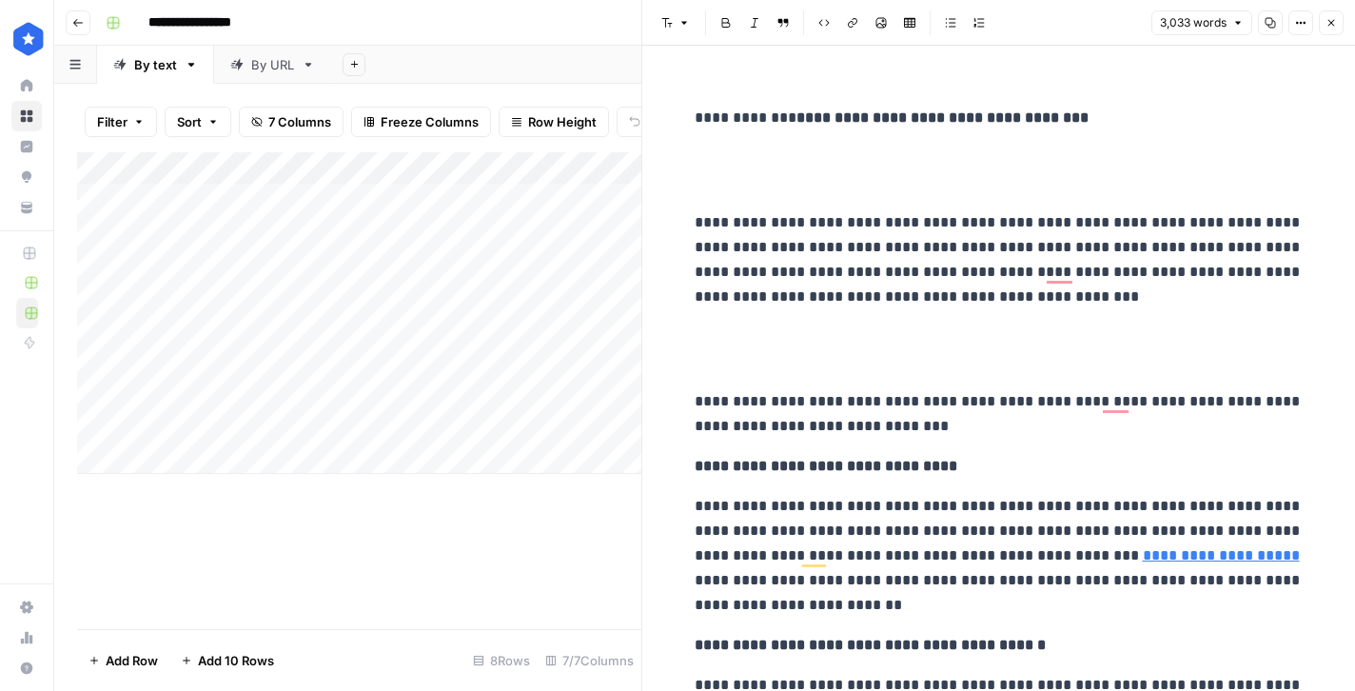
scroll to position [0, 0]
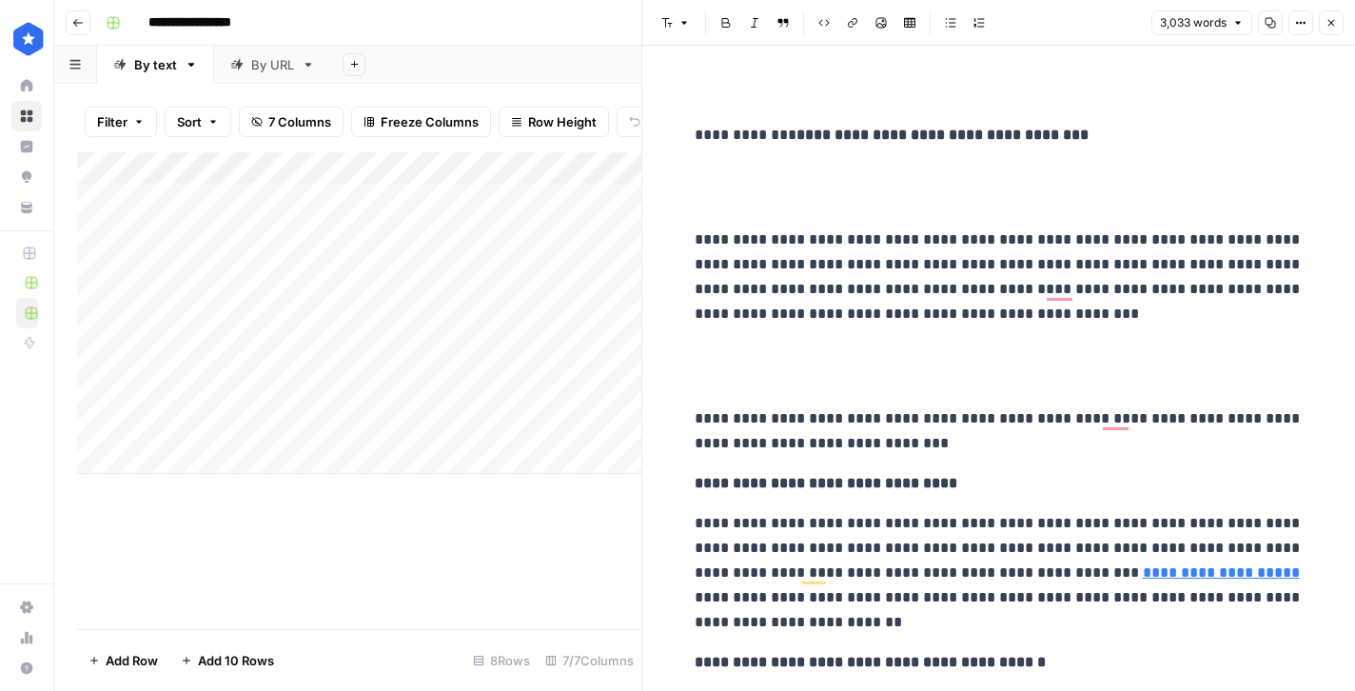
click at [852, 181] on p "To enrich screen reader interactions, please activate Accessibility in Grammarl…" at bounding box center [998, 187] width 609 height 49
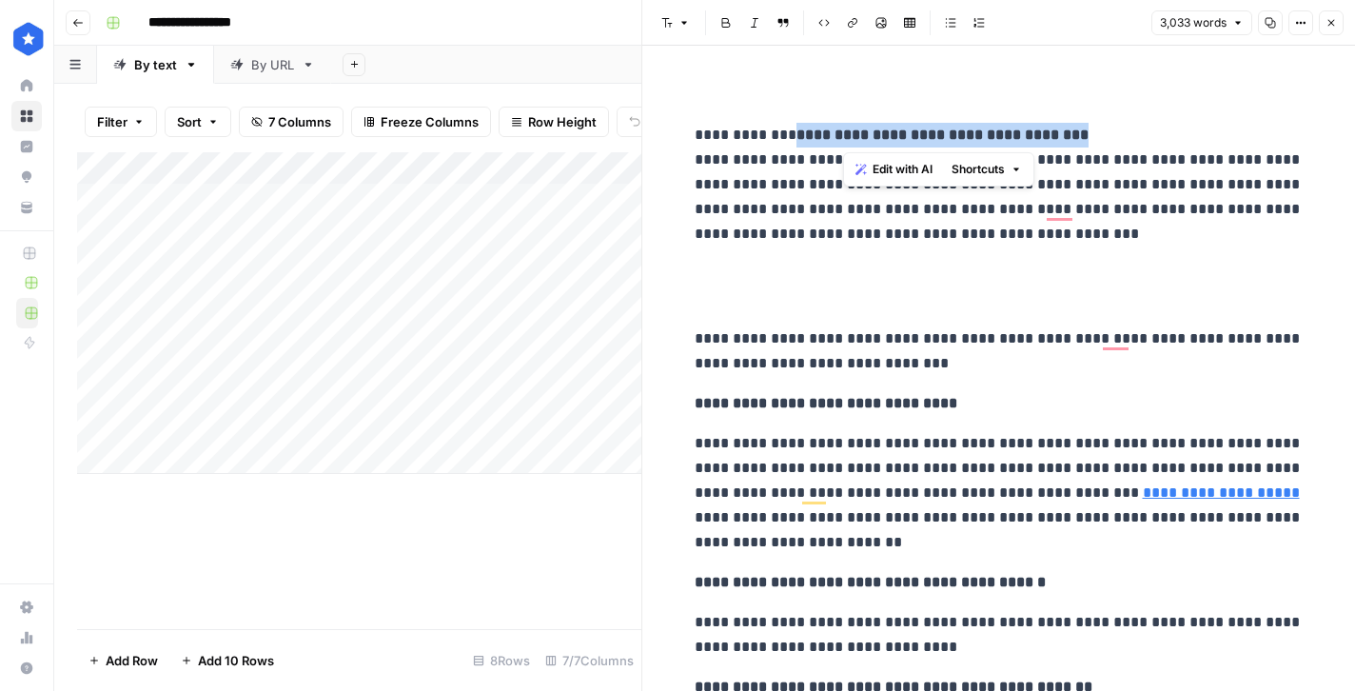
drag, startPoint x: 843, startPoint y: 131, endPoint x: 614, endPoint y: 131, distance: 229.3
click at [614, 131] on body "**********" at bounding box center [677, 345] width 1355 height 691
click at [883, 133] on strong "**********" at bounding box center [942, 134] width 292 height 14
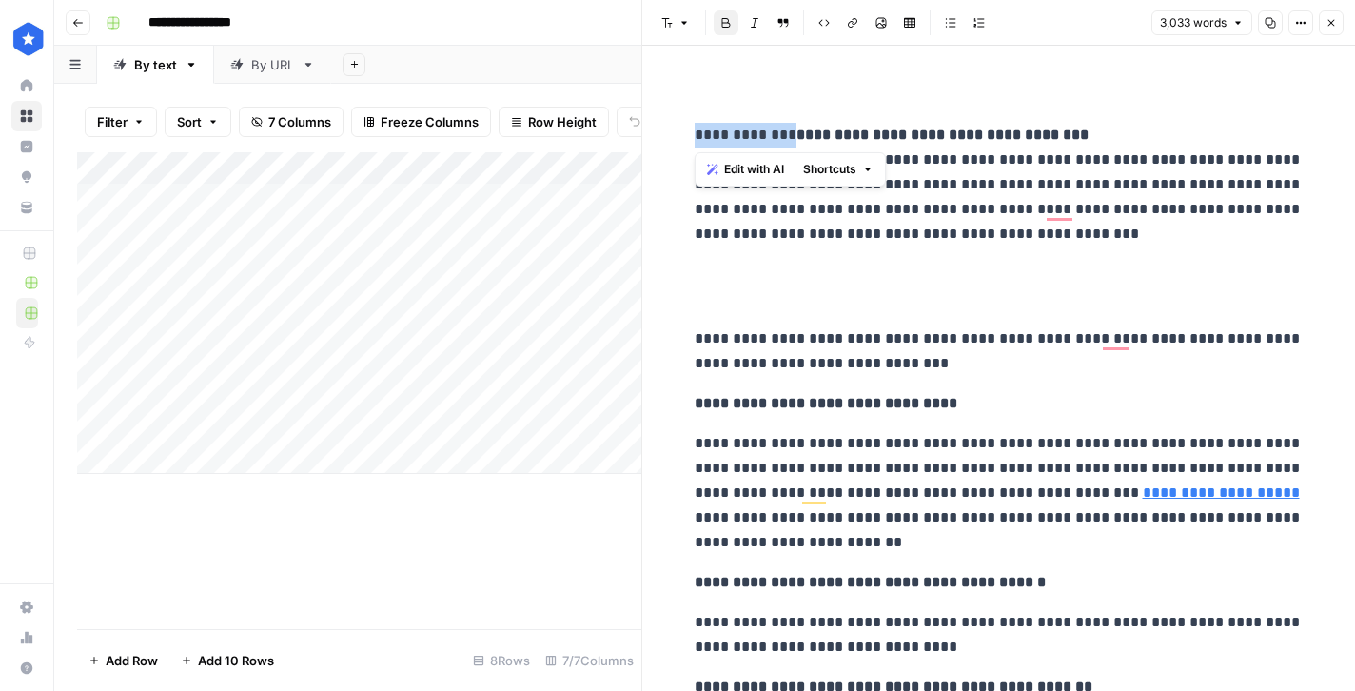
drag, startPoint x: 841, startPoint y: 137, endPoint x: 660, endPoint y: 129, distance: 180.9
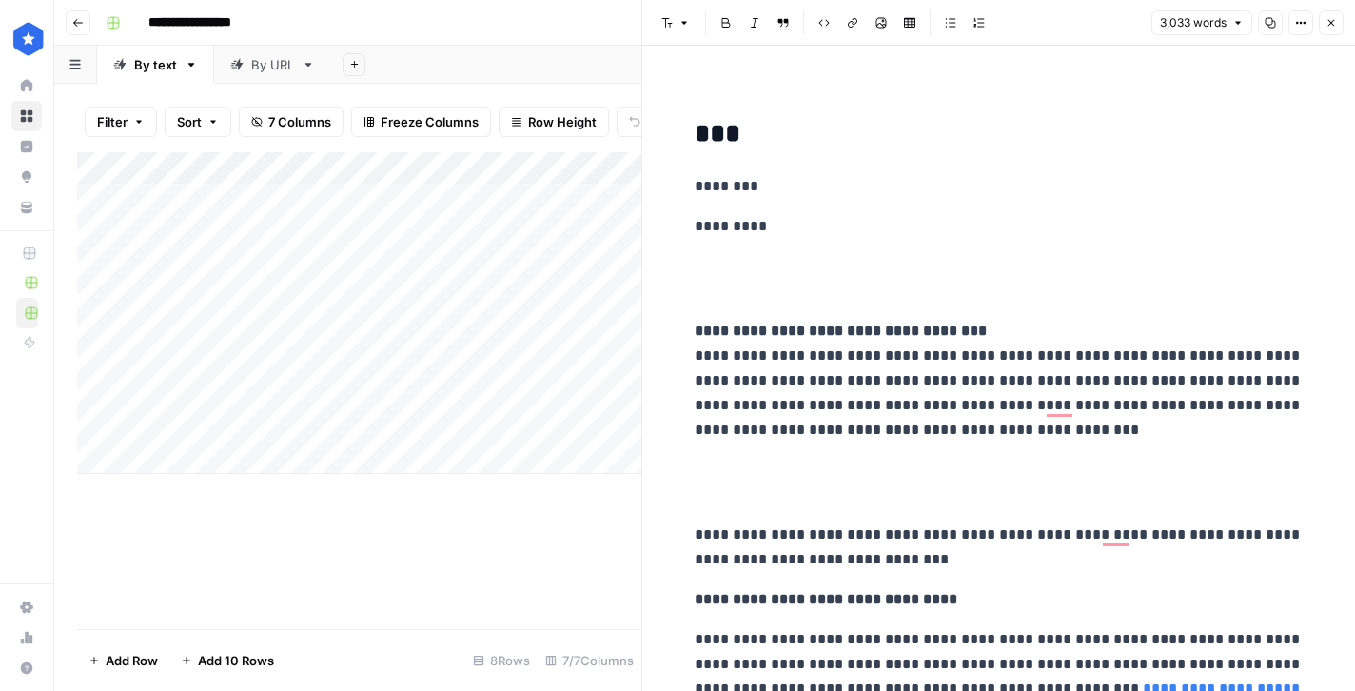
click at [720, 300] on p "To enrich screen reader interactions, please activate Accessibility in Grammarl…" at bounding box center [998, 278] width 609 height 49
drag, startPoint x: 700, startPoint y: 287, endPoint x: 685, endPoint y: 186, distance: 102.9
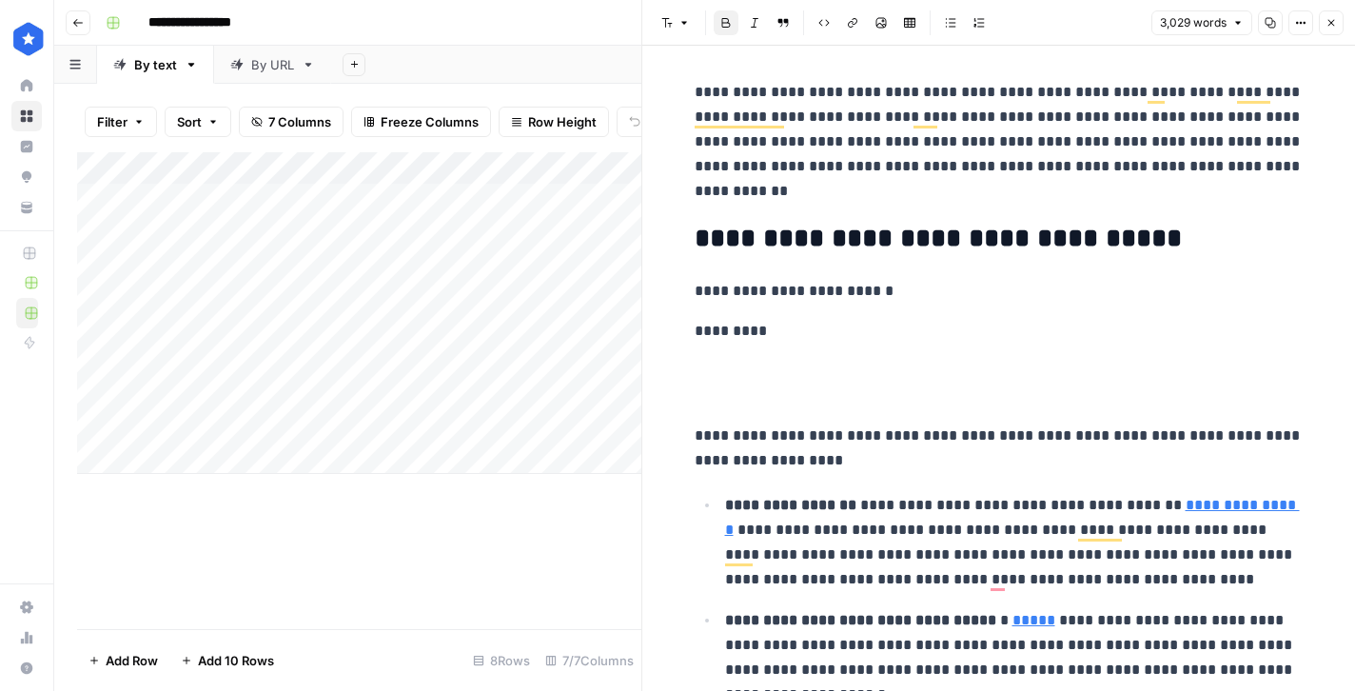
click at [713, 400] on p "To enrich screen reader interactions, please activate Accessibility in Grammarl…" at bounding box center [998, 383] width 609 height 49
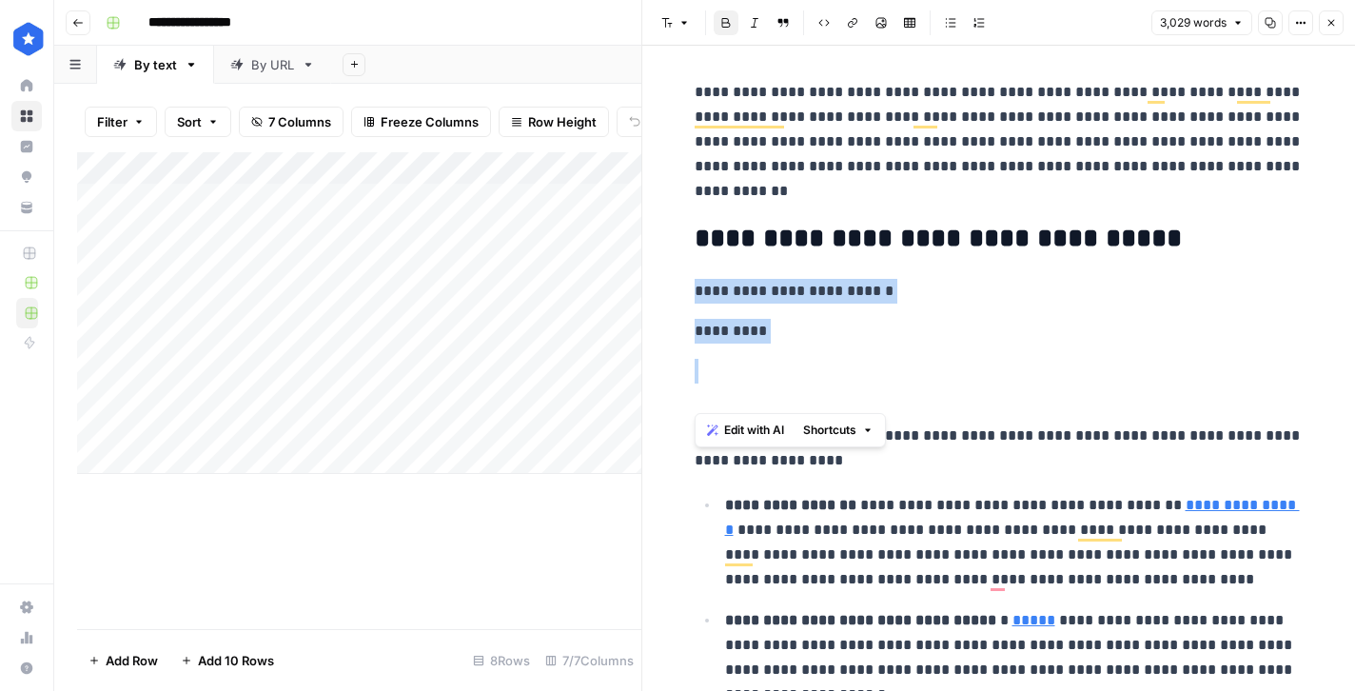
drag, startPoint x: 704, startPoint y: 398, endPoint x: 689, endPoint y: 298, distance: 101.0
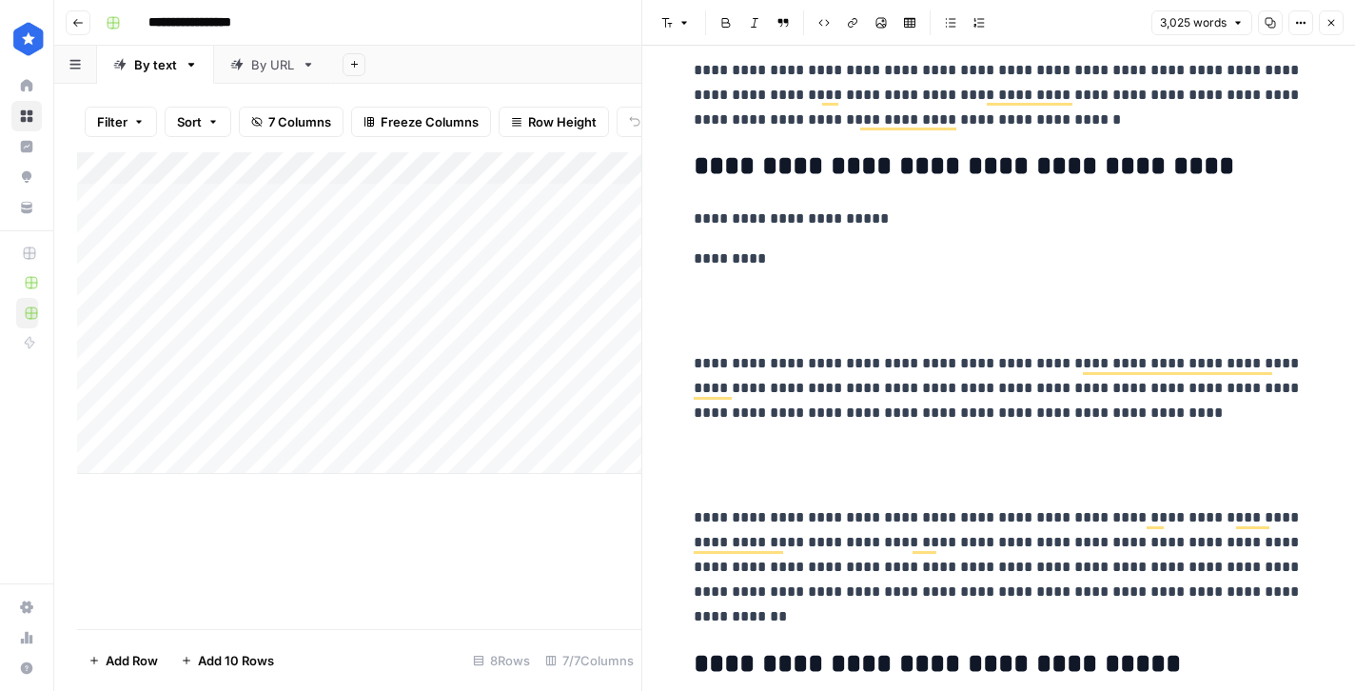
click at [739, 458] on p "To enrich screen reader interactions, please activate Accessibility in Grammarl…" at bounding box center [997, 464] width 609 height 49
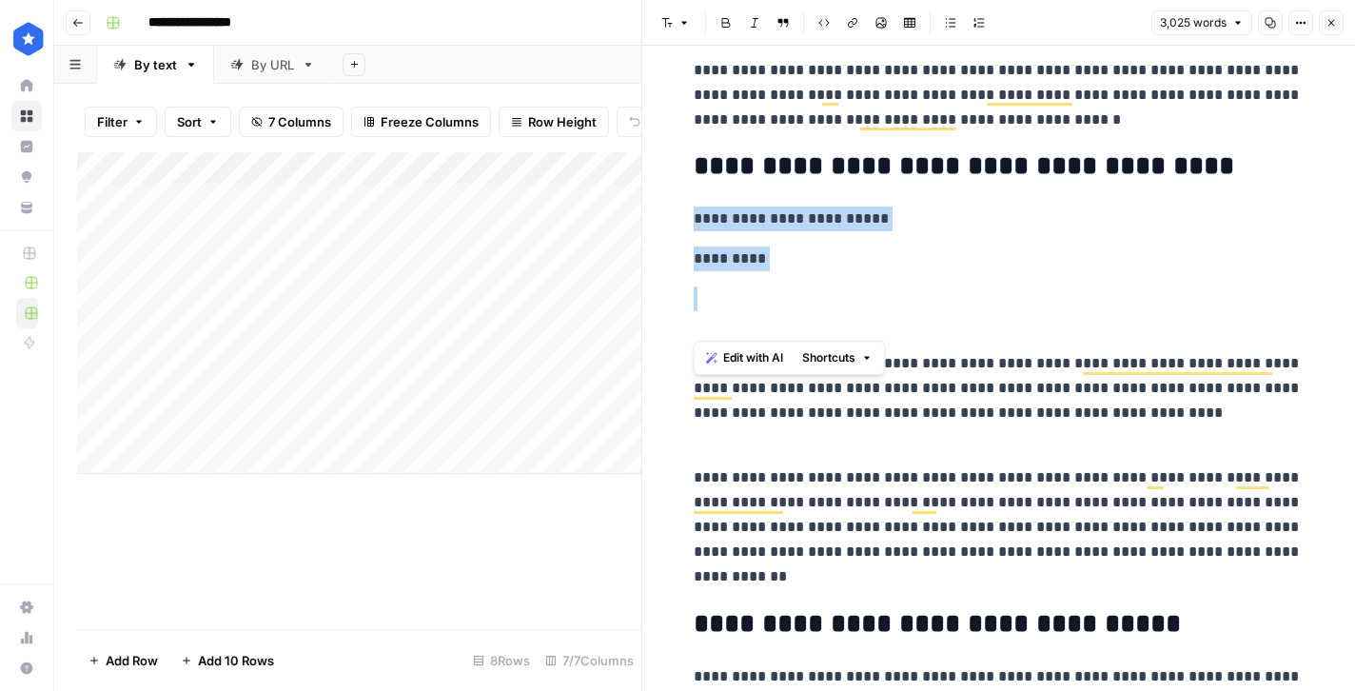
drag, startPoint x: 769, startPoint y: 320, endPoint x: 697, endPoint y: 224, distance: 119.7
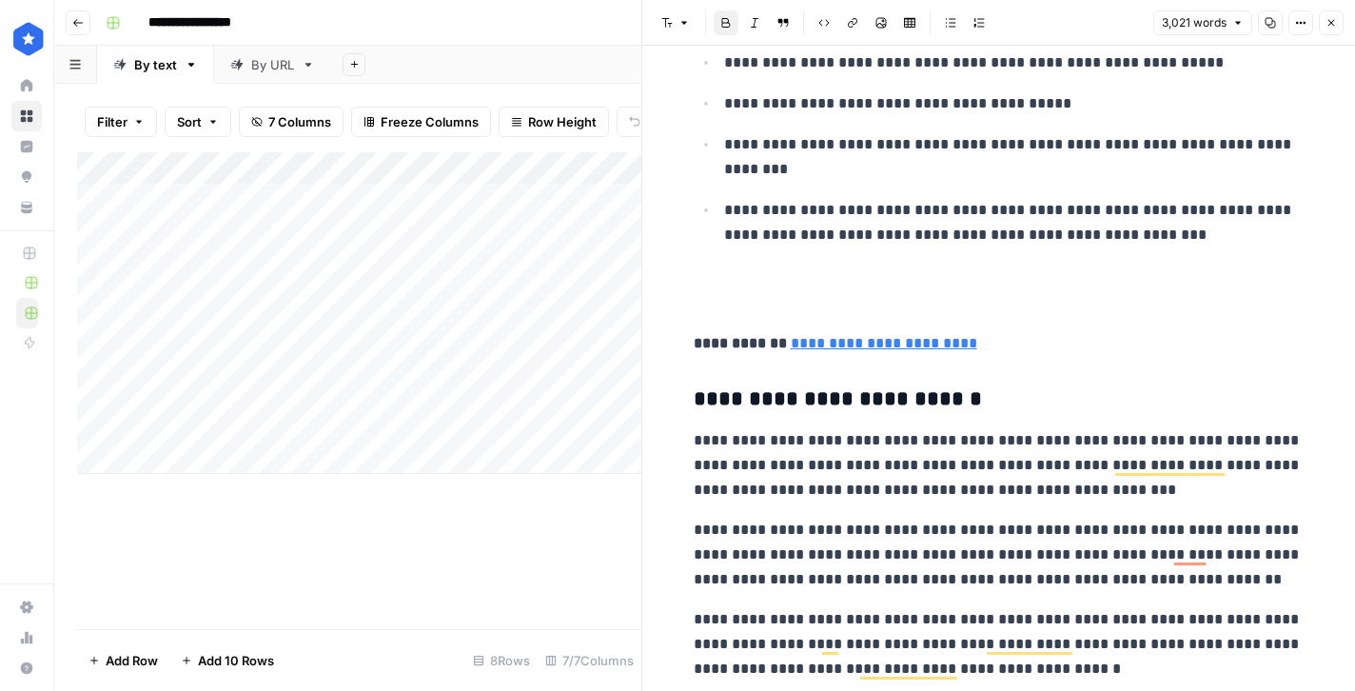
click at [793, 297] on p "To enrich screen reader interactions, please activate Accessibility in Grammarl…" at bounding box center [997, 290] width 609 height 49
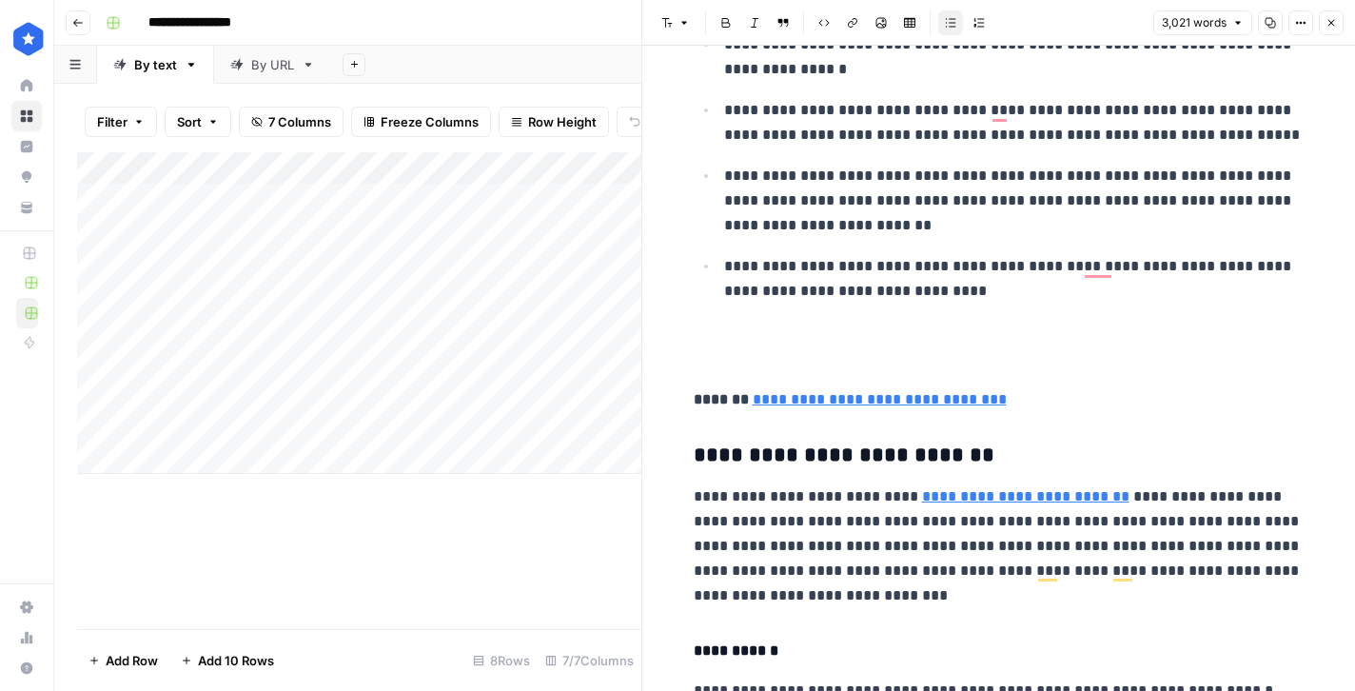
click at [718, 350] on p "To enrich screen reader interactions, please activate Accessibility in Grammarl…" at bounding box center [997, 346] width 609 height 49
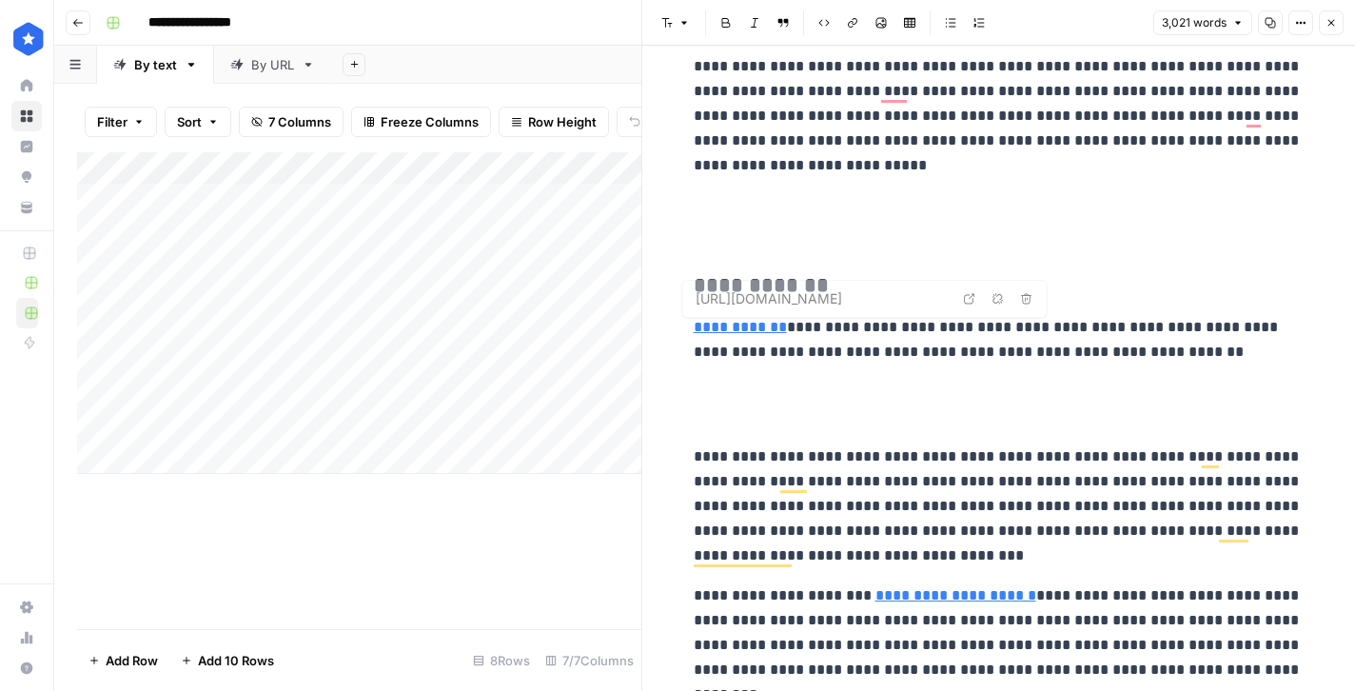
click at [723, 422] on p "To enrich screen reader interactions, please activate Accessibility in Grammarl…" at bounding box center [997, 404] width 609 height 49
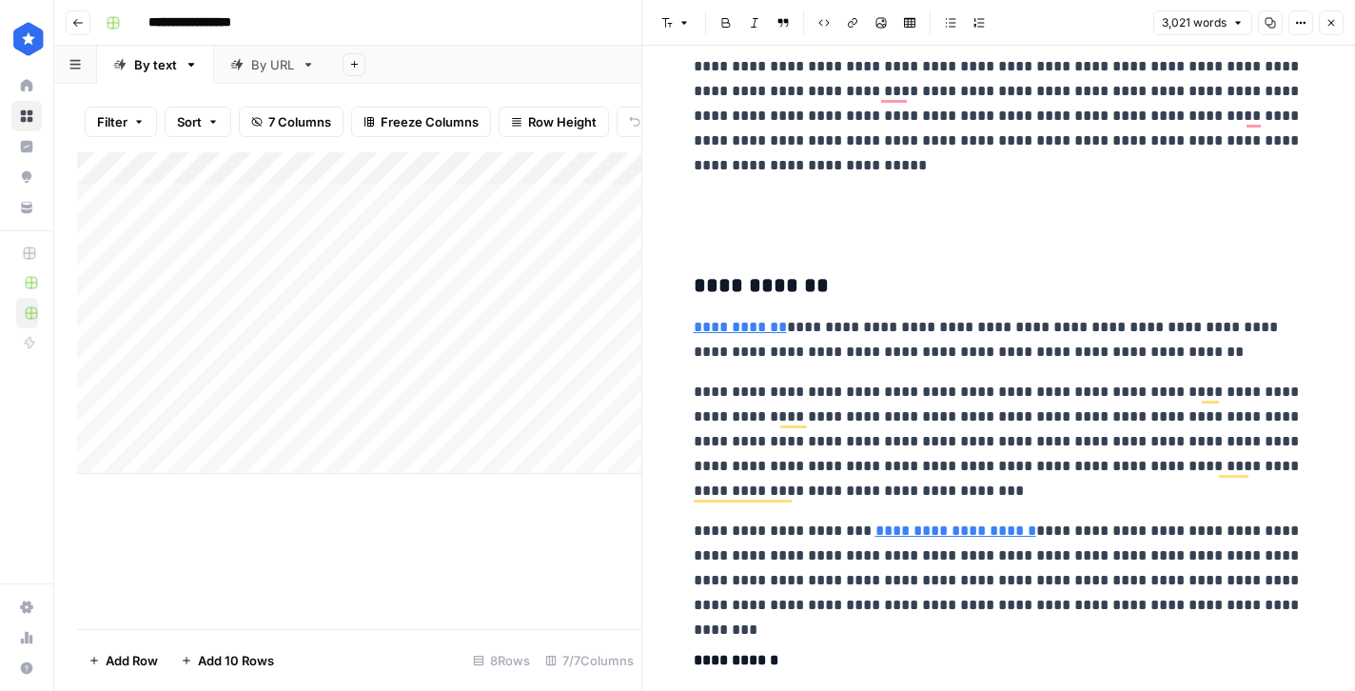
click at [737, 241] on p "To enrich screen reader interactions, please activate Accessibility in Grammarl…" at bounding box center [997, 217] width 609 height 49
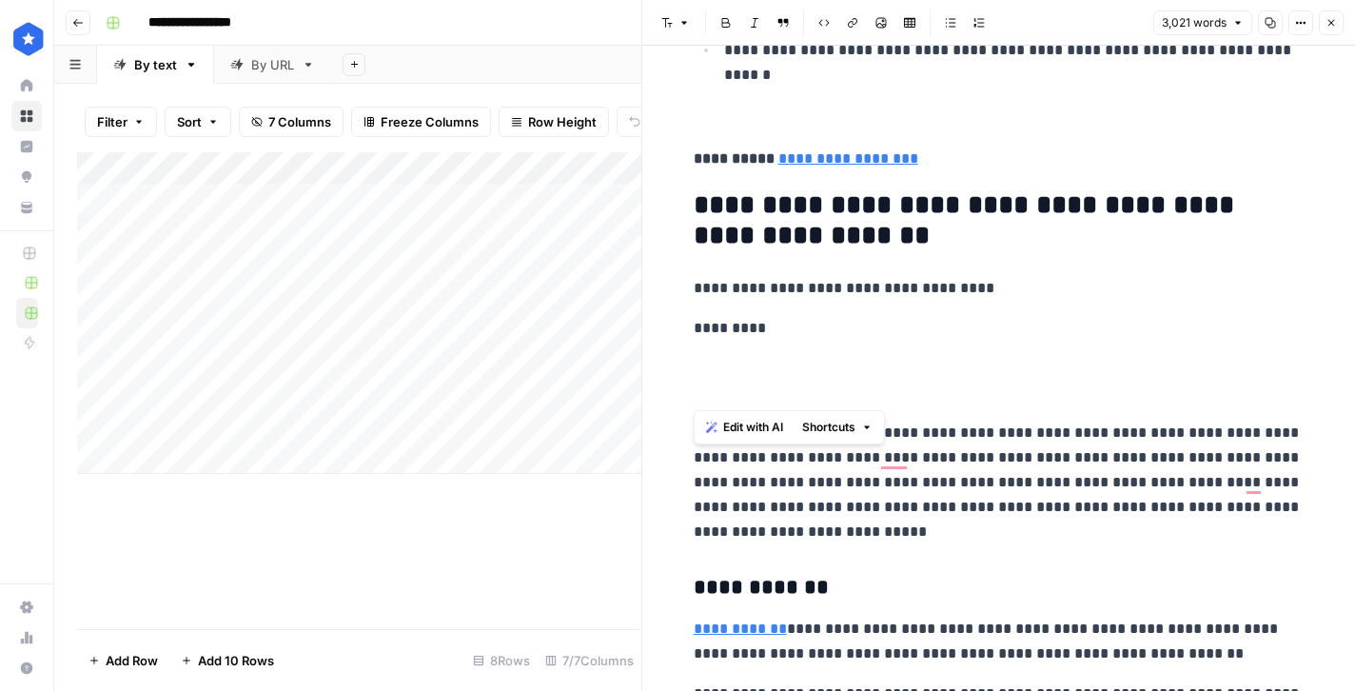
drag, startPoint x: 708, startPoint y: 395, endPoint x: 693, endPoint y: 283, distance: 113.2
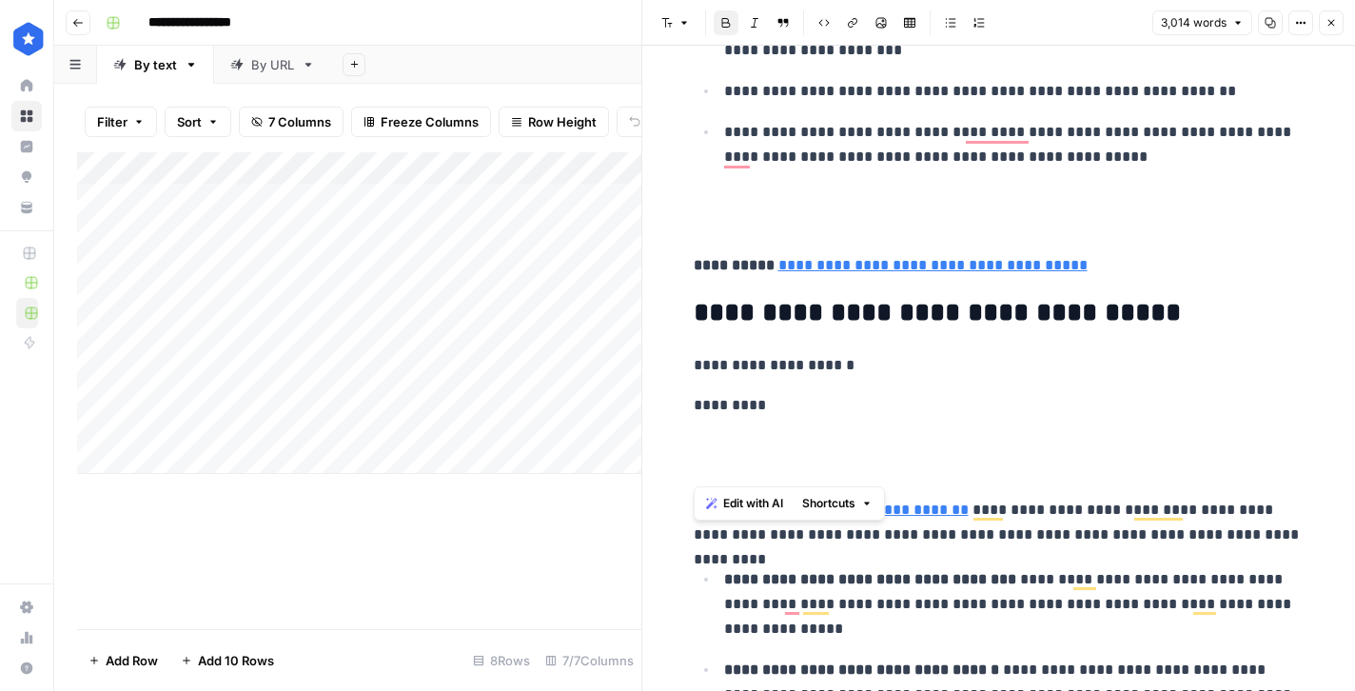
drag, startPoint x: 698, startPoint y: 474, endPoint x: 673, endPoint y: 361, distance: 115.2
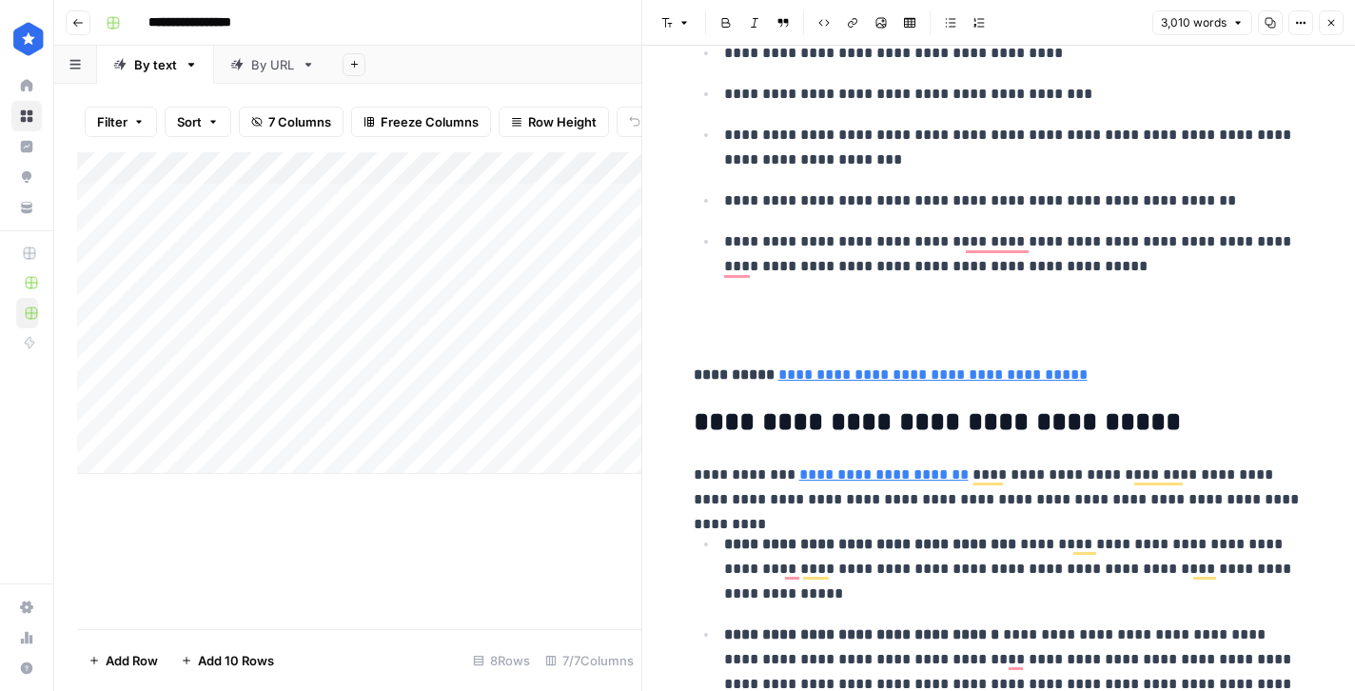
click at [742, 301] on p "To enrich screen reader interactions, please activate Accessibility in Grammarl…" at bounding box center [997, 322] width 609 height 49
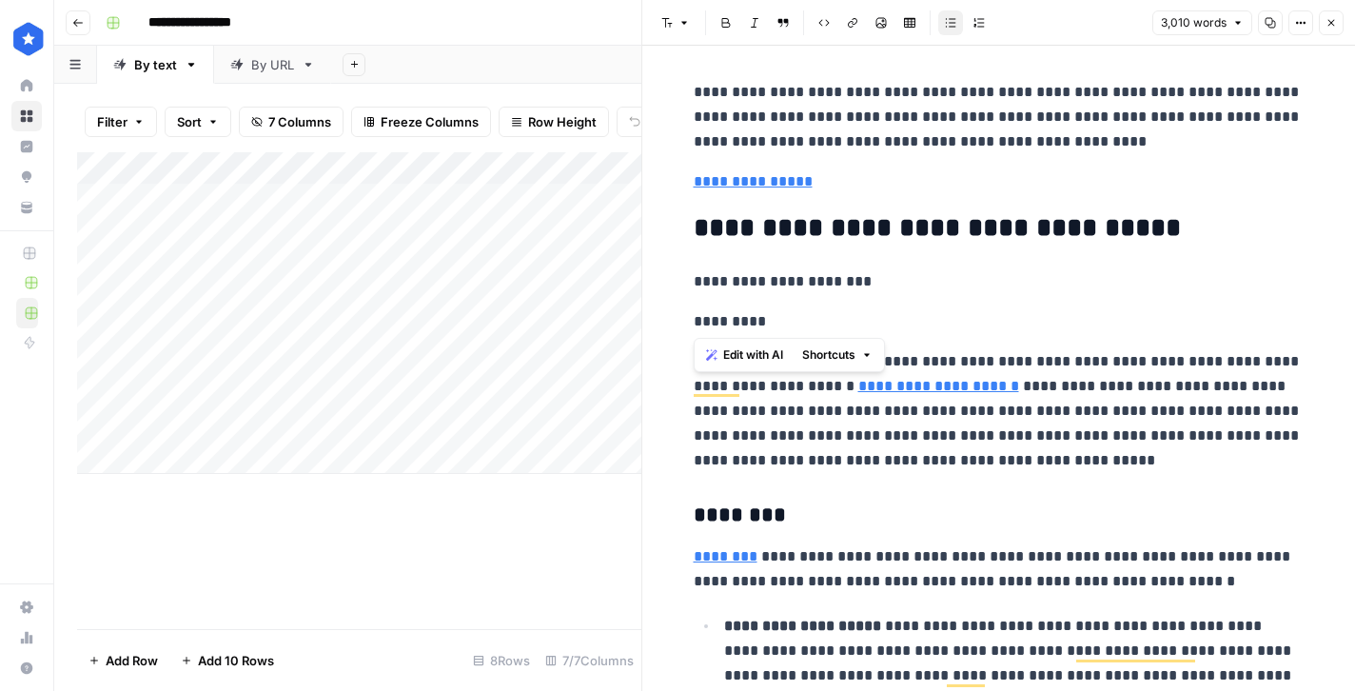
drag, startPoint x: 771, startPoint y: 317, endPoint x: 671, endPoint y: 275, distance: 108.3
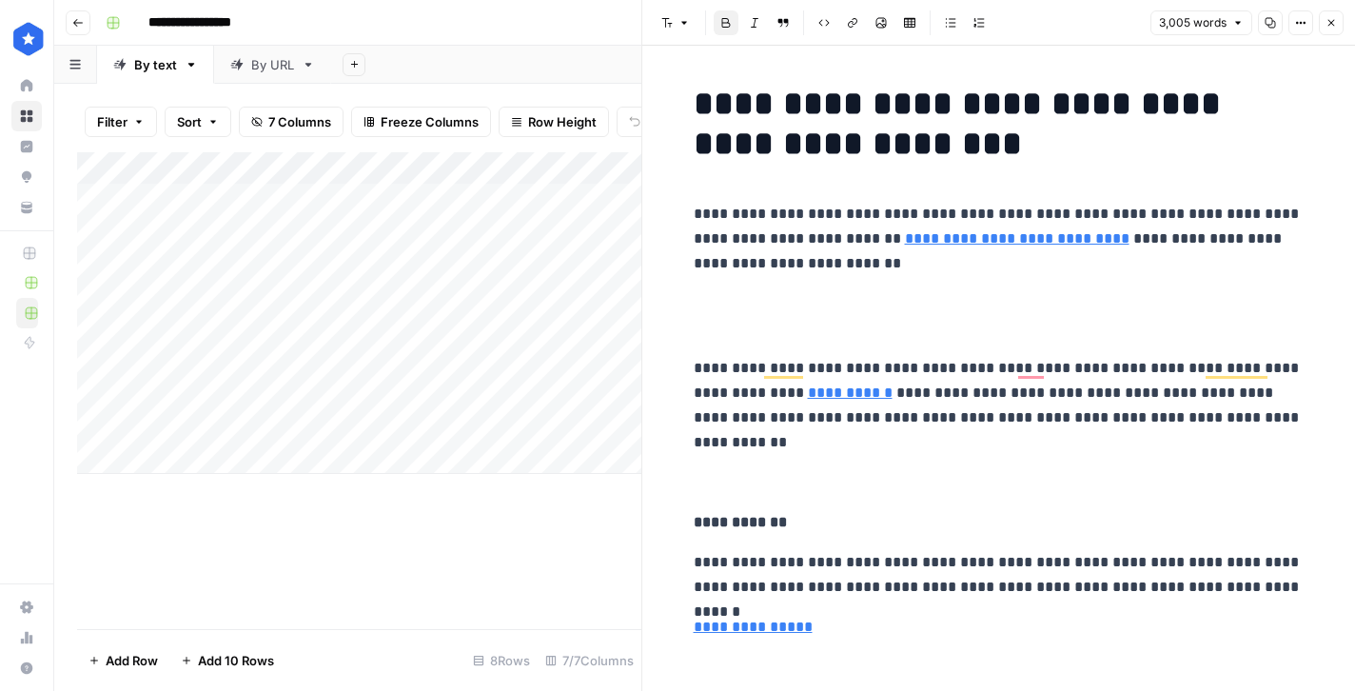
click at [1336, 23] on span "Close" at bounding box center [1336, 23] width 1 height 1
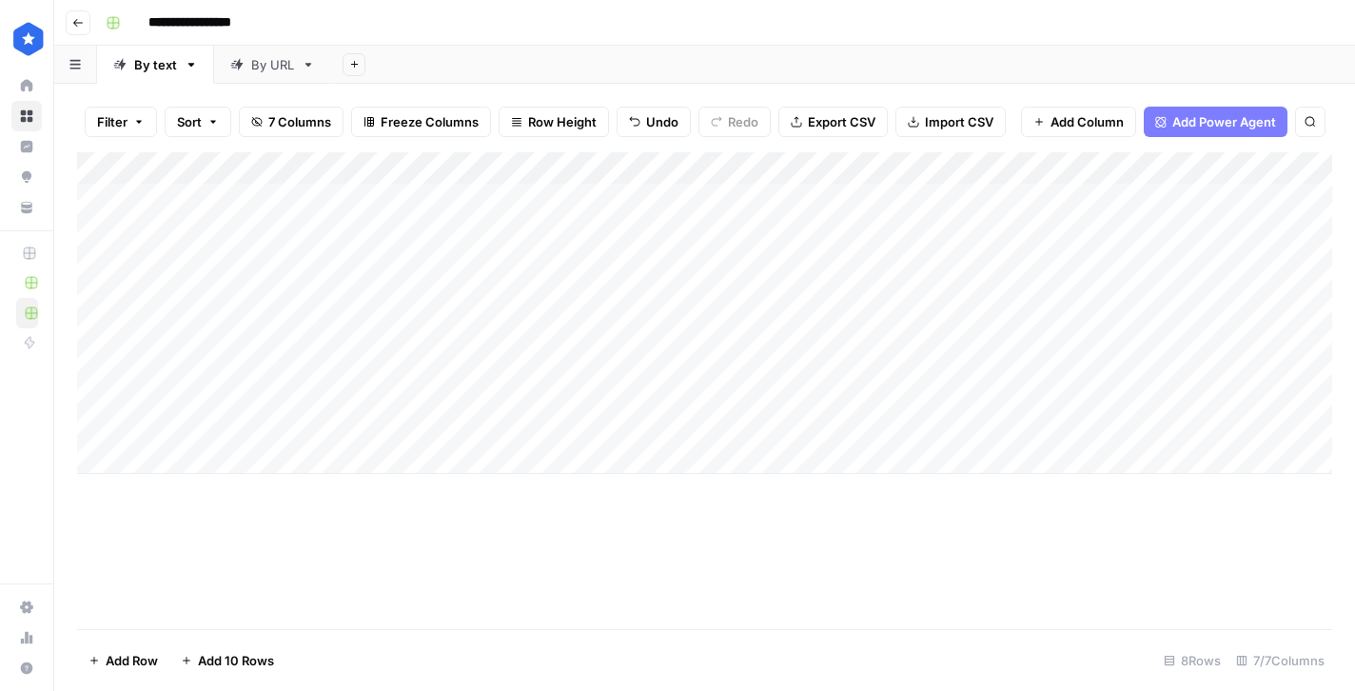
click at [827, 392] on div "Add Column" at bounding box center [704, 313] width 1255 height 322
